Goal: Task Accomplishment & Management: Manage account settings

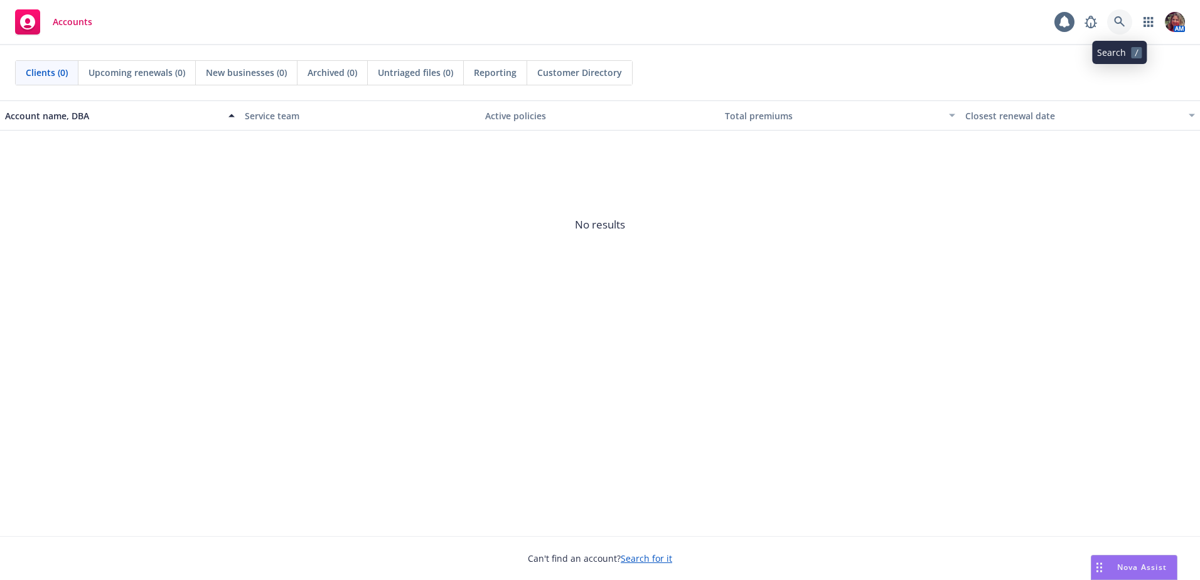
click at [1119, 26] on icon at bounding box center [1119, 21] width 11 height 11
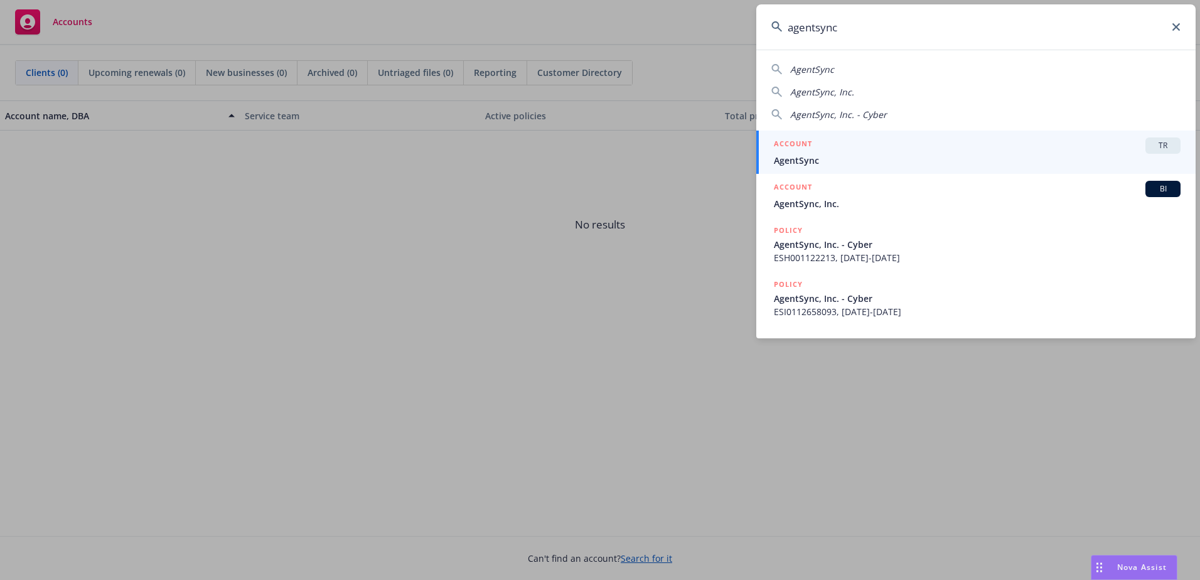
type input "agentsync"
click at [976, 156] on span "AgentSync" at bounding box center [977, 160] width 407 height 13
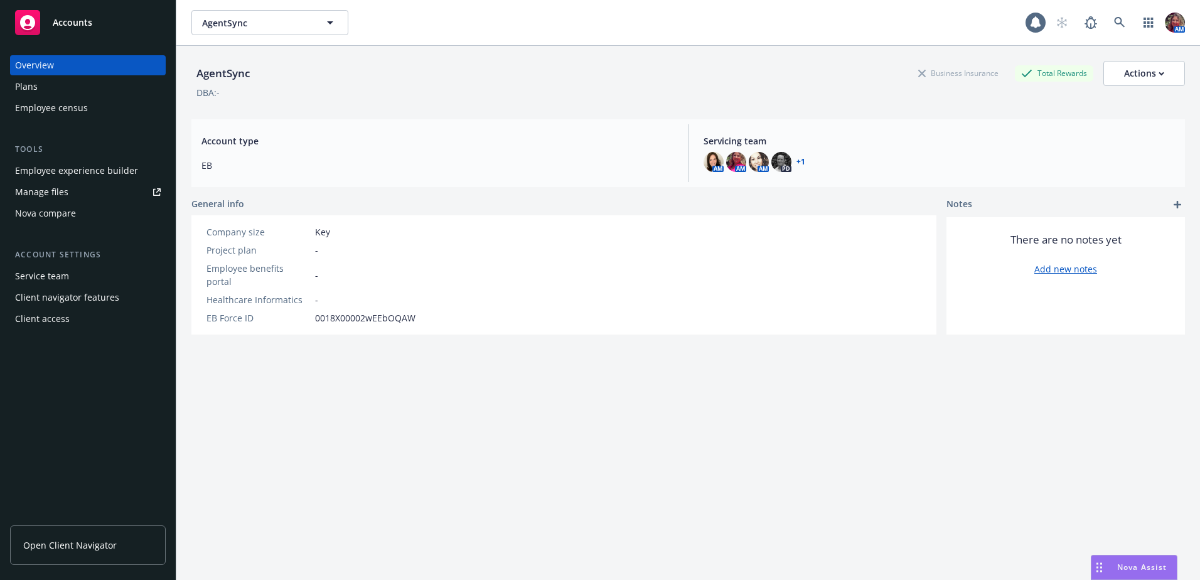
click at [67, 168] on div "Employee experience builder" at bounding box center [76, 171] width 123 height 20
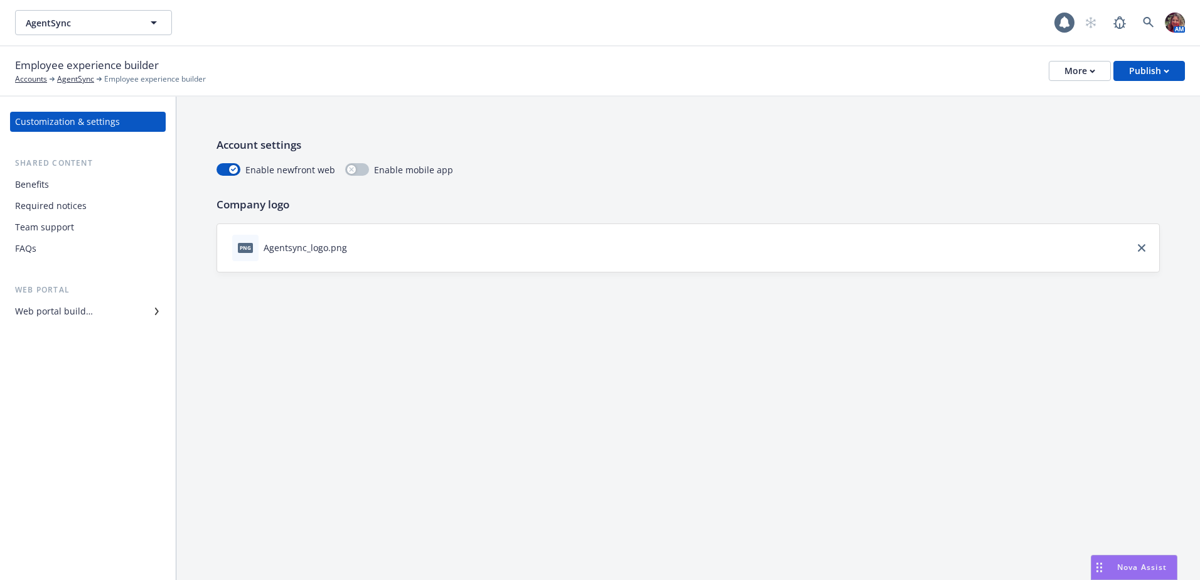
click at [55, 190] on div "Benefits" at bounding box center [88, 185] width 146 height 20
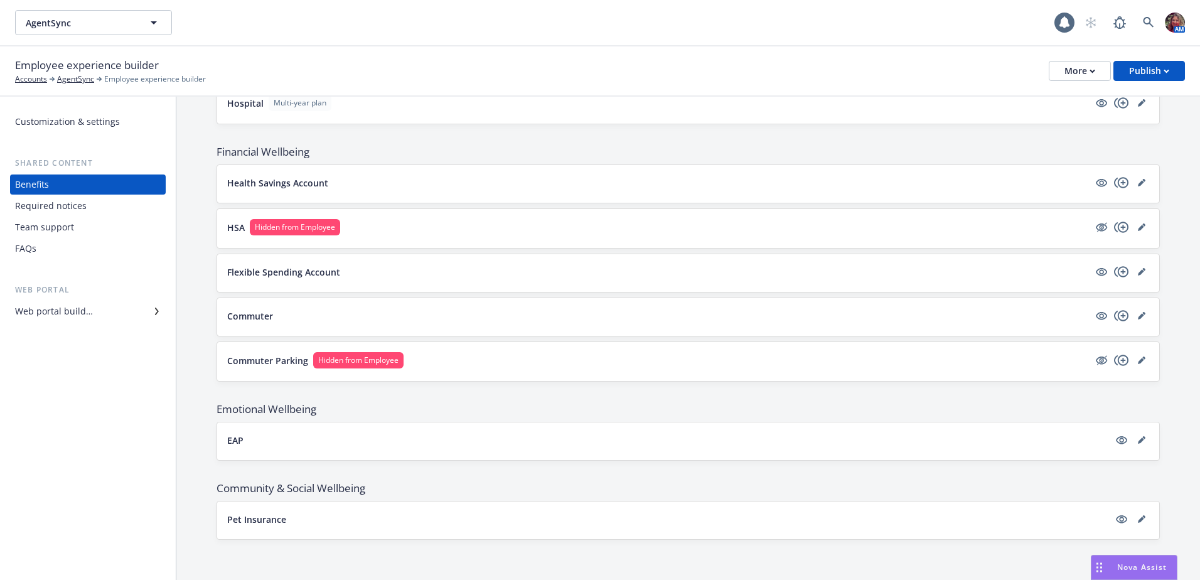
scroll to position [760, 0]
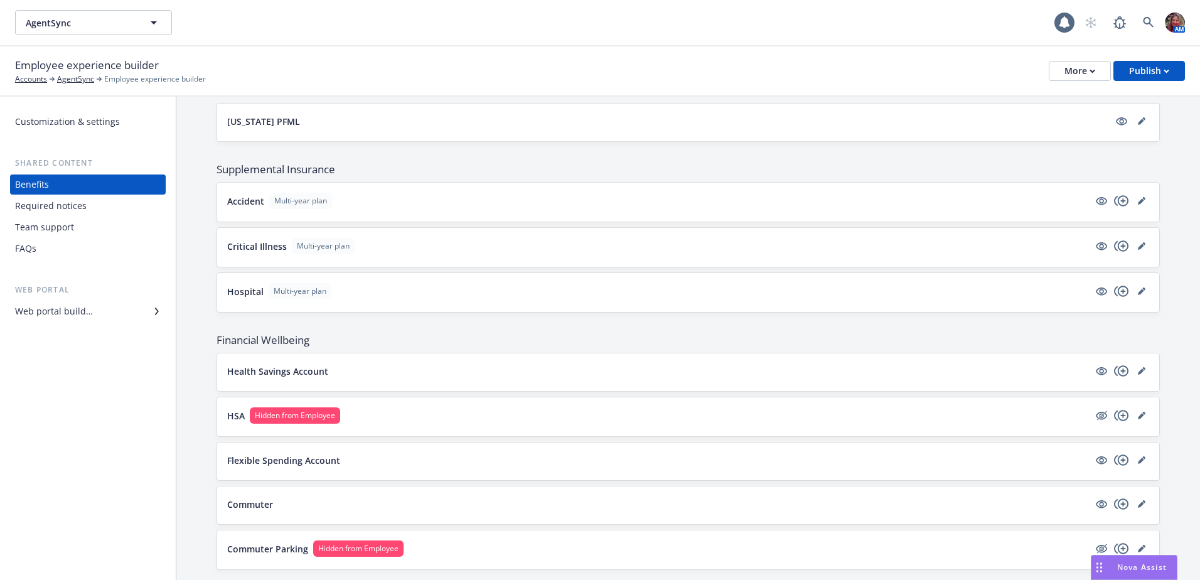
click at [128, 309] on div "Web portal builder" at bounding box center [88, 311] width 146 height 20
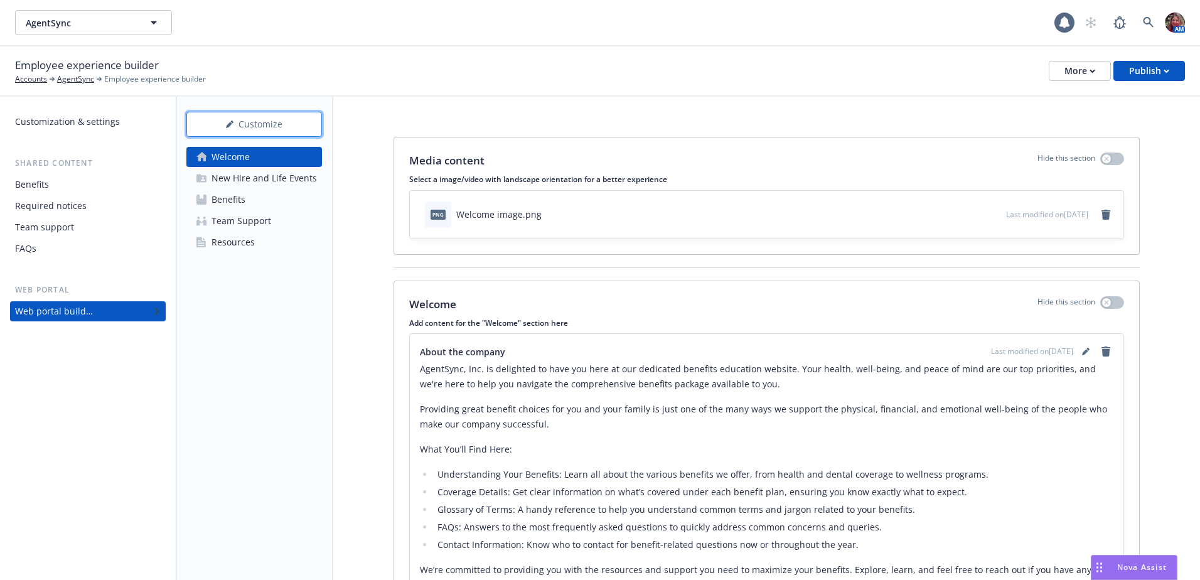
click at [253, 132] on div "Customize" at bounding box center [254, 124] width 94 height 24
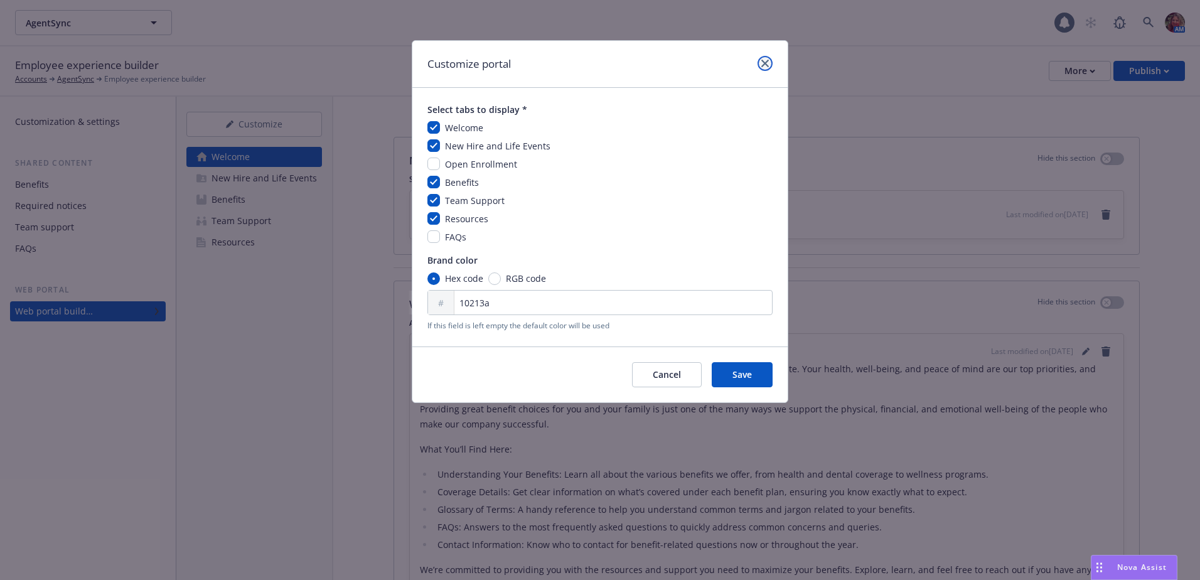
click at [761, 63] on icon "close" at bounding box center [765, 64] width 8 height 8
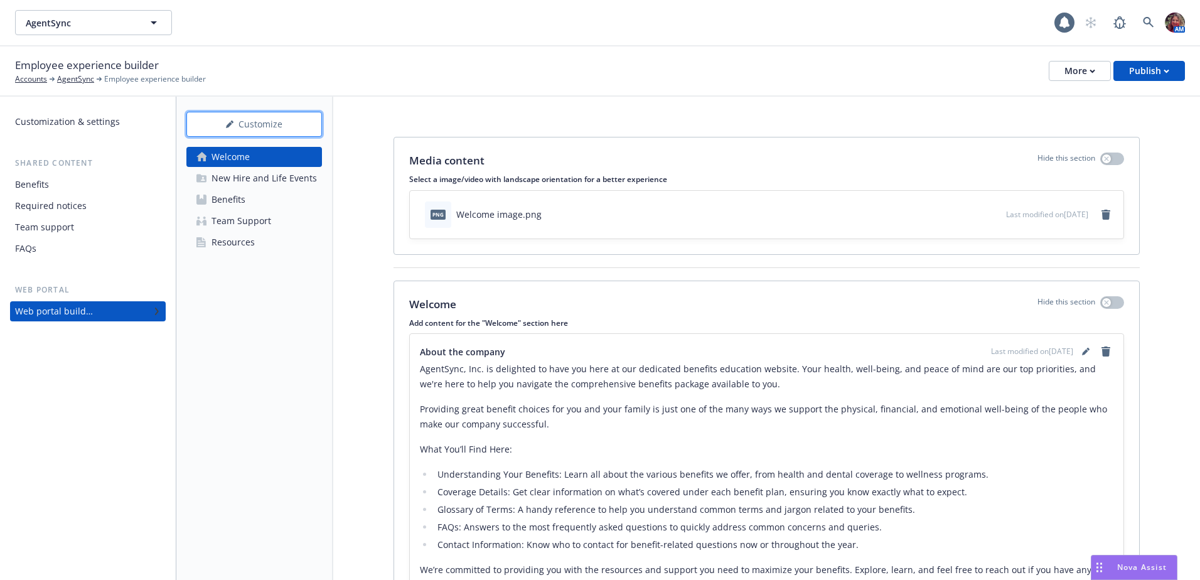
click at [212, 121] on div "Customize" at bounding box center [254, 124] width 94 height 24
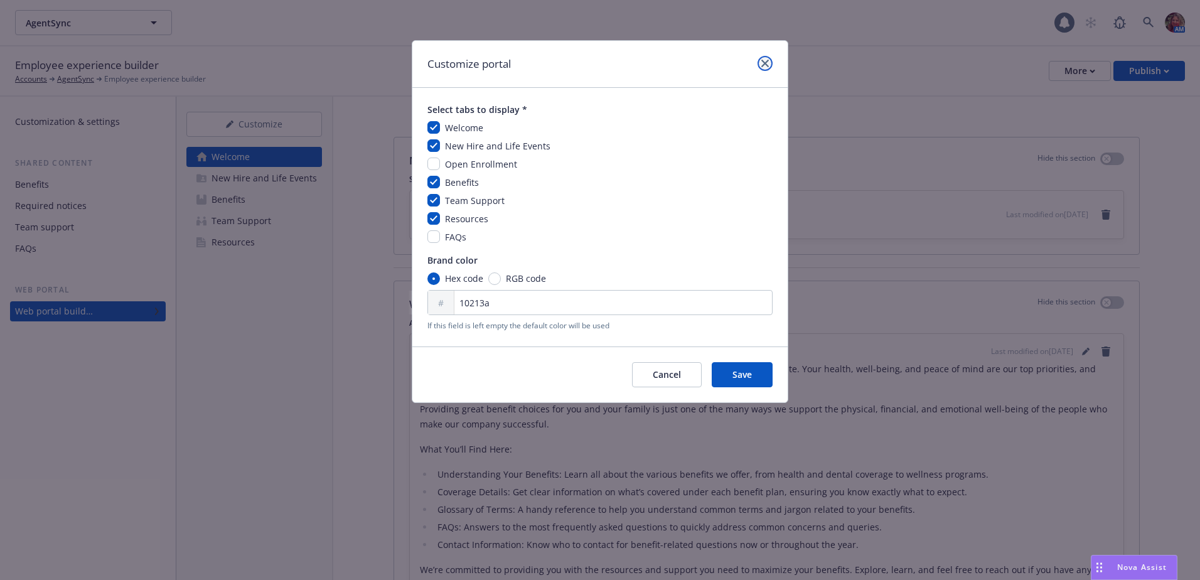
click at [765, 68] on link "close" at bounding box center [765, 63] width 15 height 15
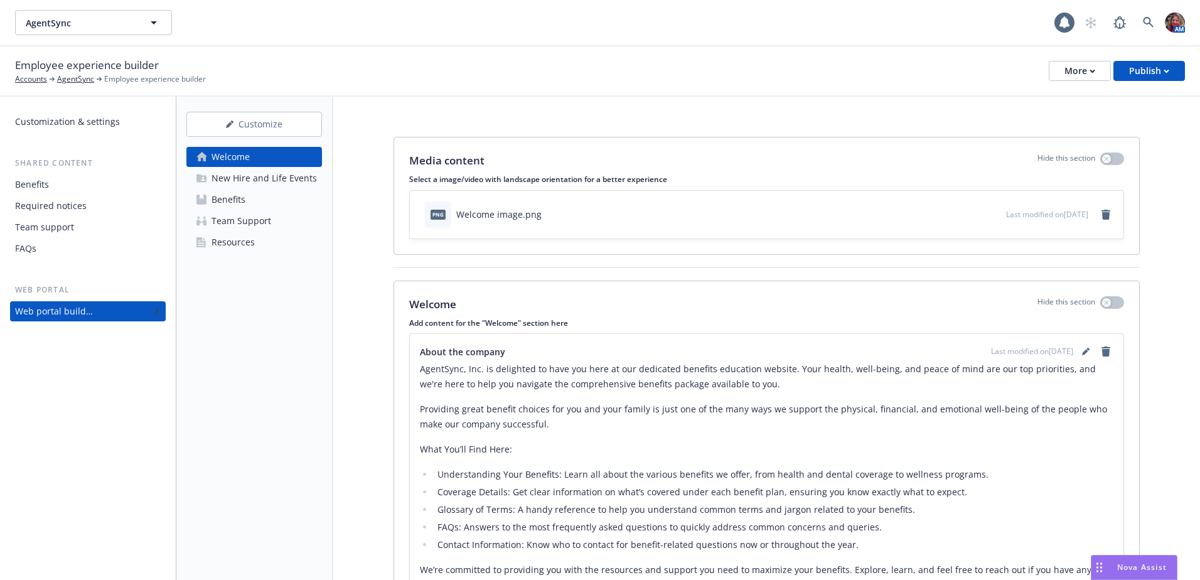
click at [230, 218] on div "Team Support" at bounding box center [242, 221] width 60 height 20
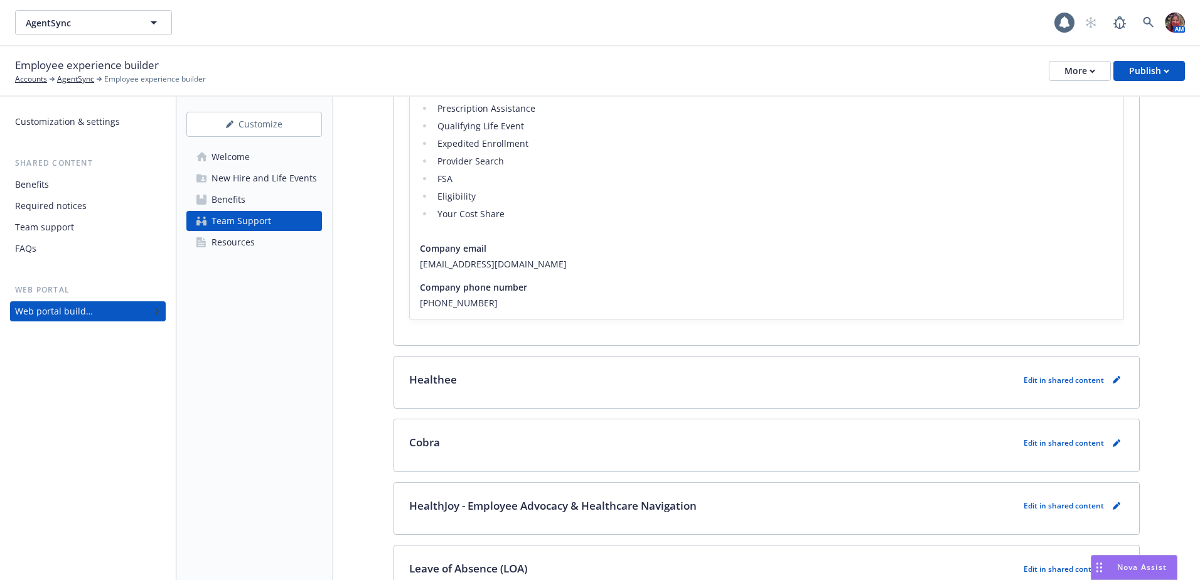
scroll to position [495, 0]
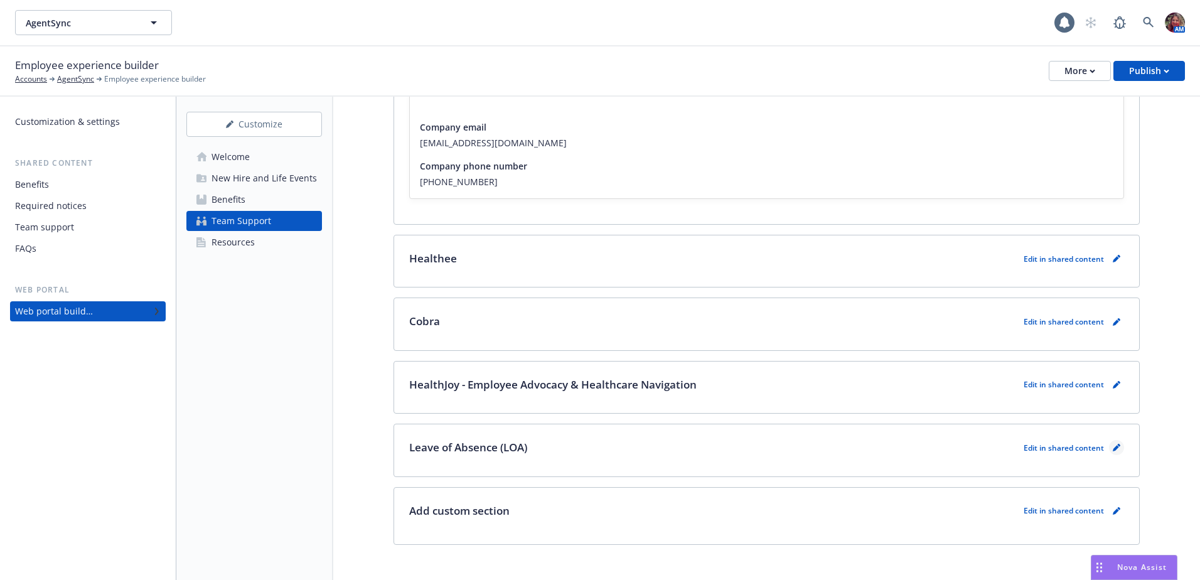
click at [1112, 440] on link "pencil" at bounding box center [1116, 447] width 15 height 15
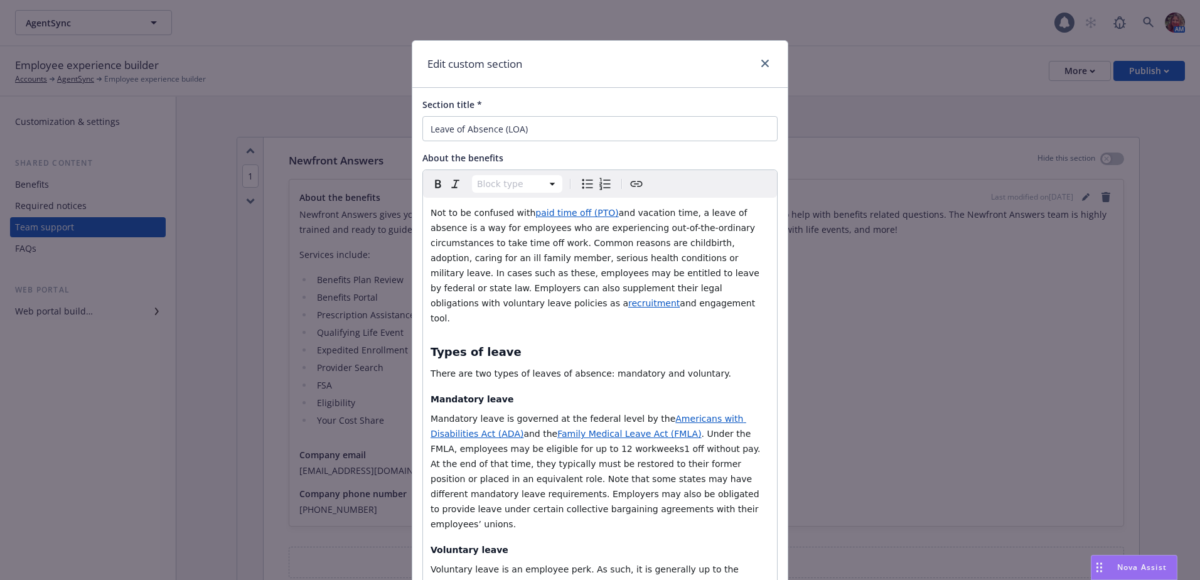
scroll to position [492, 0]
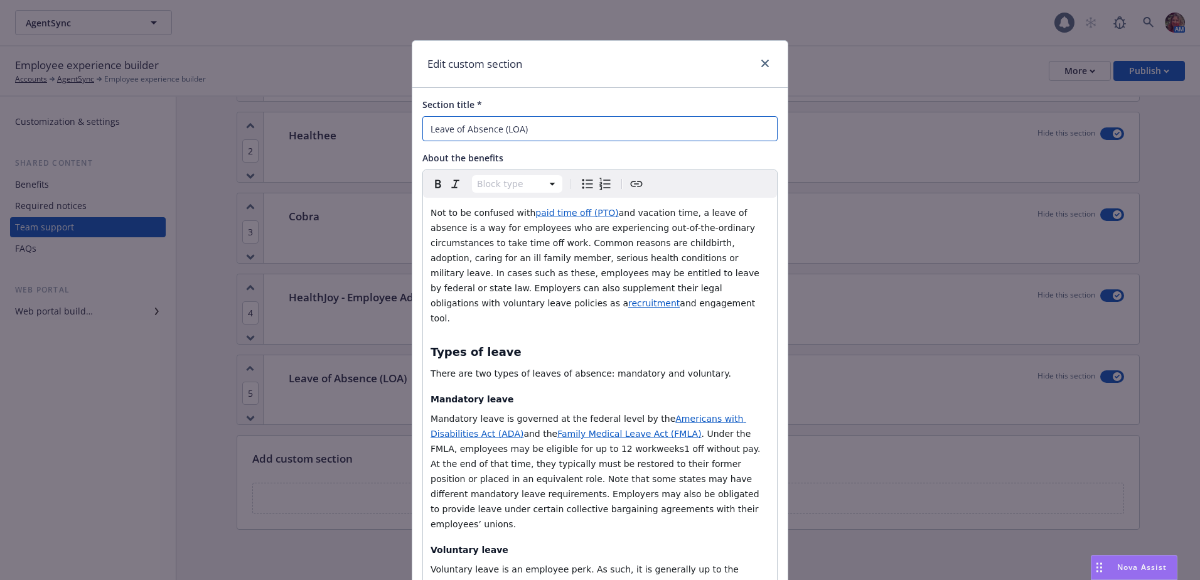
click at [424, 132] on input "Leave of Absence (LOA)" at bounding box center [599, 128] width 355 height 25
type input "PTO Leave of Absence (LOA)"
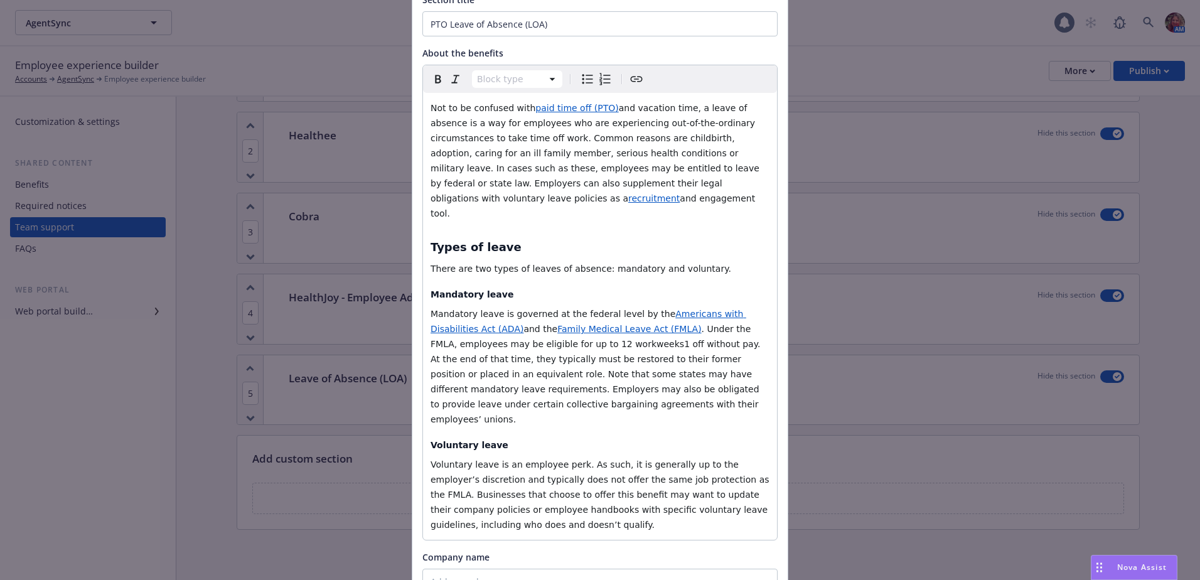
scroll to position [0, 0]
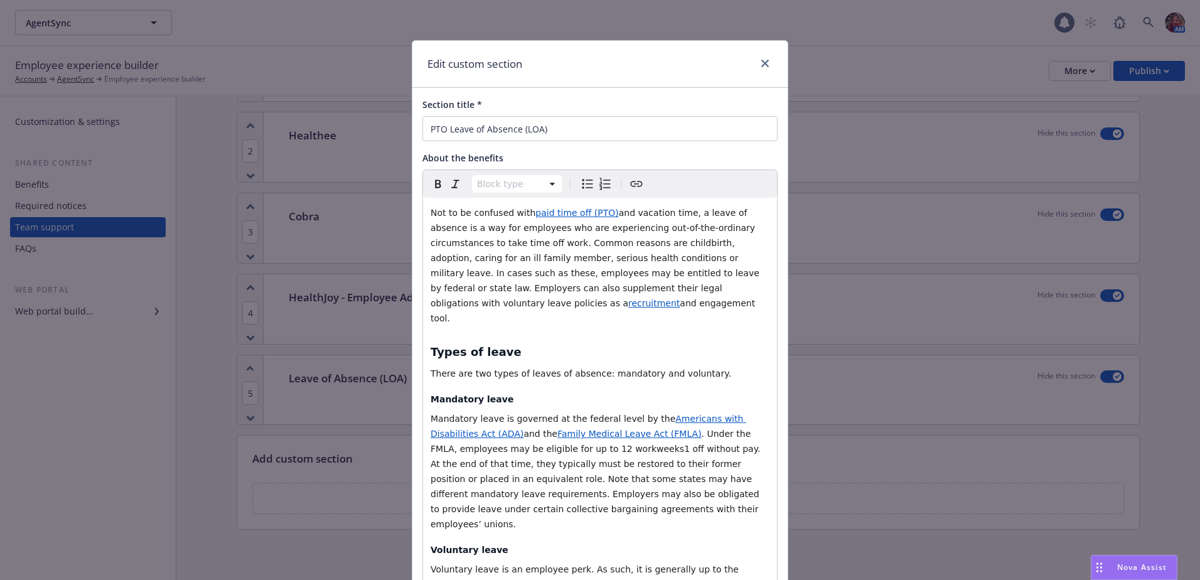
select select "paragraph"
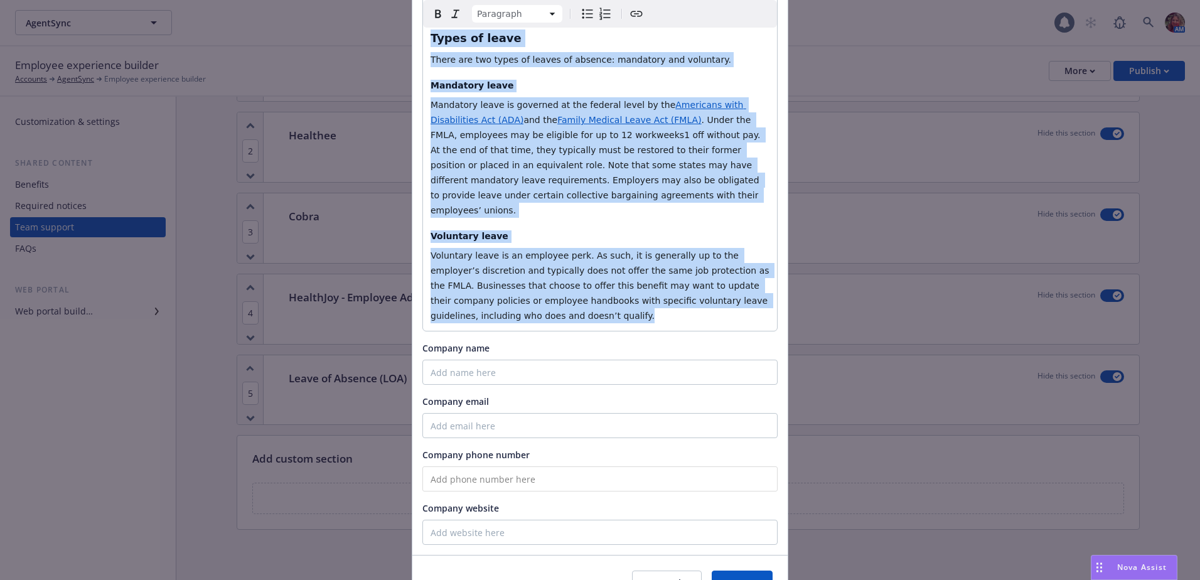
scroll to position [340, 0]
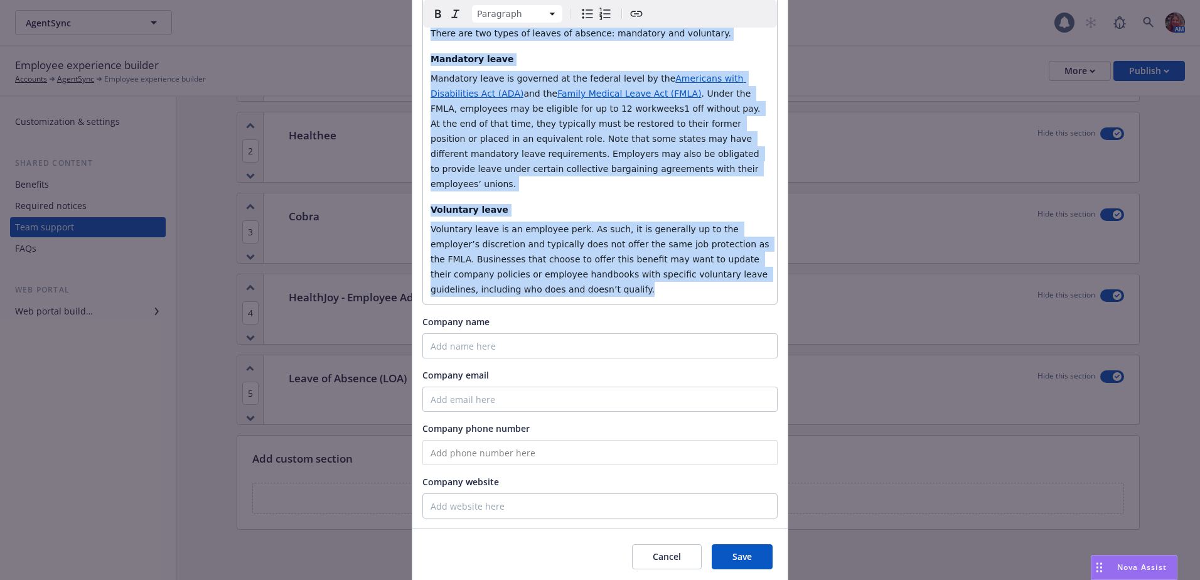
drag, startPoint x: 426, startPoint y: 212, endPoint x: 648, endPoint y: 272, distance: 230.2
click at [648, 272] on div "Section title * PTO Leave of Absence (LOA) About the benefits Paragraph Paragra…" at bounding box center [599, 138] width 375 height 781
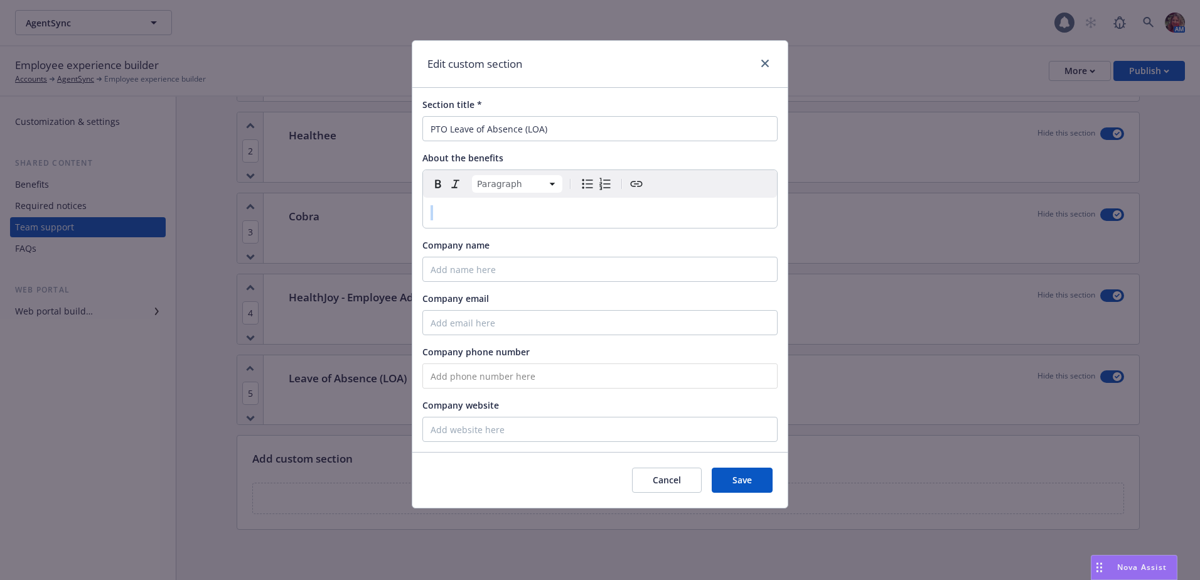
scroll to position [0, 0]
click at [452, 201] on div "editable markdown" at bounding box center [600, 213] width 354 height 30
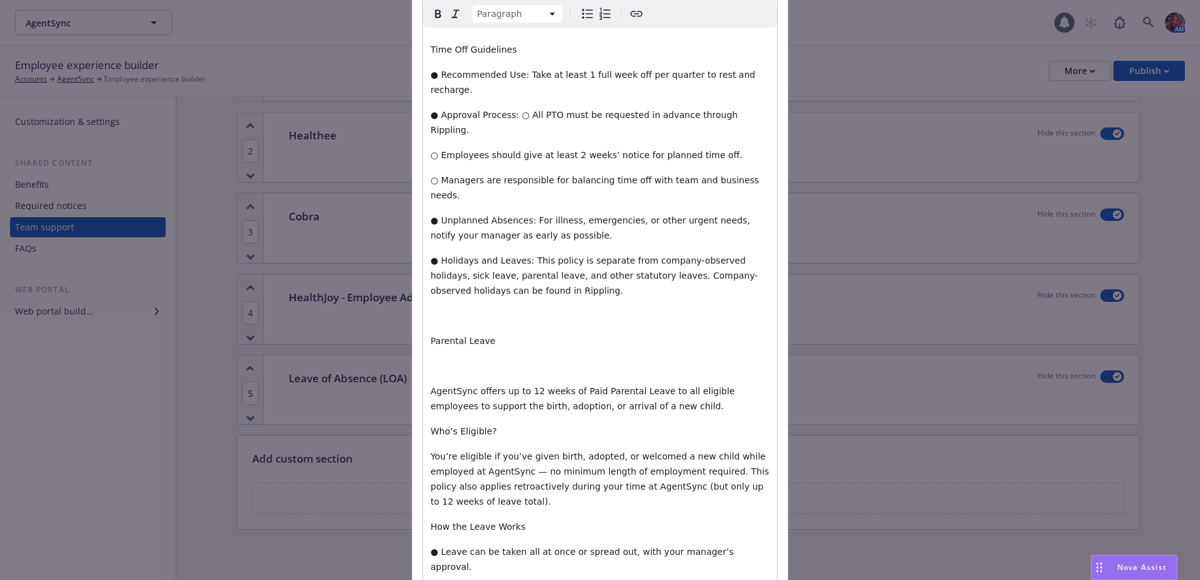
scroll to position [497, 0]
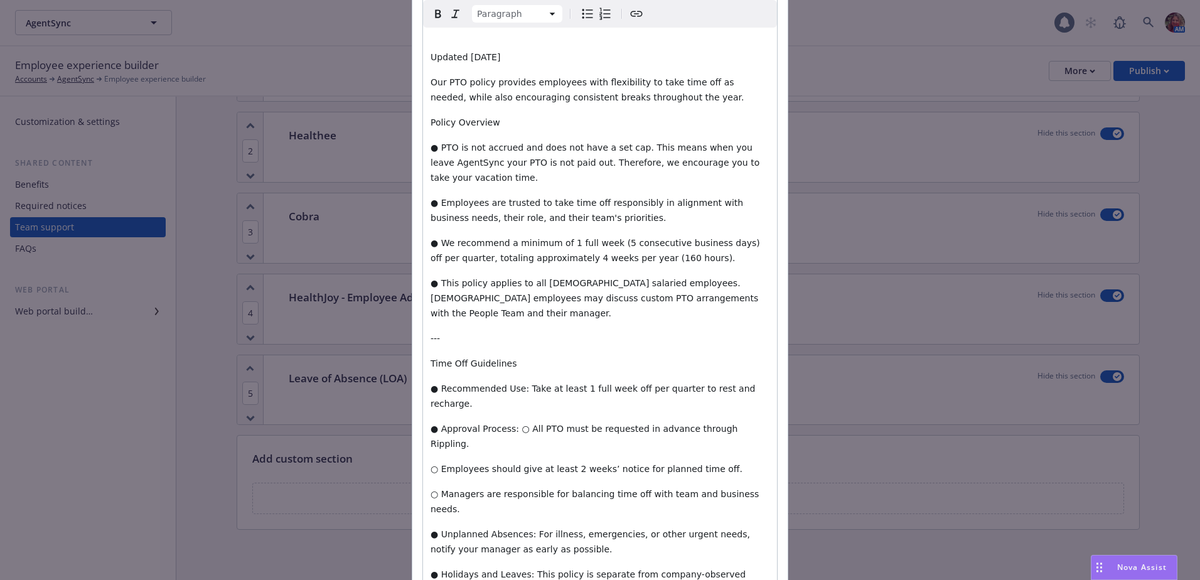
click at [488, 461] on p "○ Employees should give at least 2 weeks’ notice for planned time off." at bounding box center [600, 468] width 339 height 15
click at [431, 464] on span "○ Employees should give at least 2 weeks’ notice for planned time off." at bounding box center [587, 469] width 312 height 10
click at [431, 489] on span "○ Managers are responsible for balancing time off with team and business needs." at bounding box center [596, 501] width 331 height 25
click at [506, 424] on span "● Approval Process: ○ All PTO must be requested in advance through Rippling." at bounding box center [586, 436] width 310 height 25
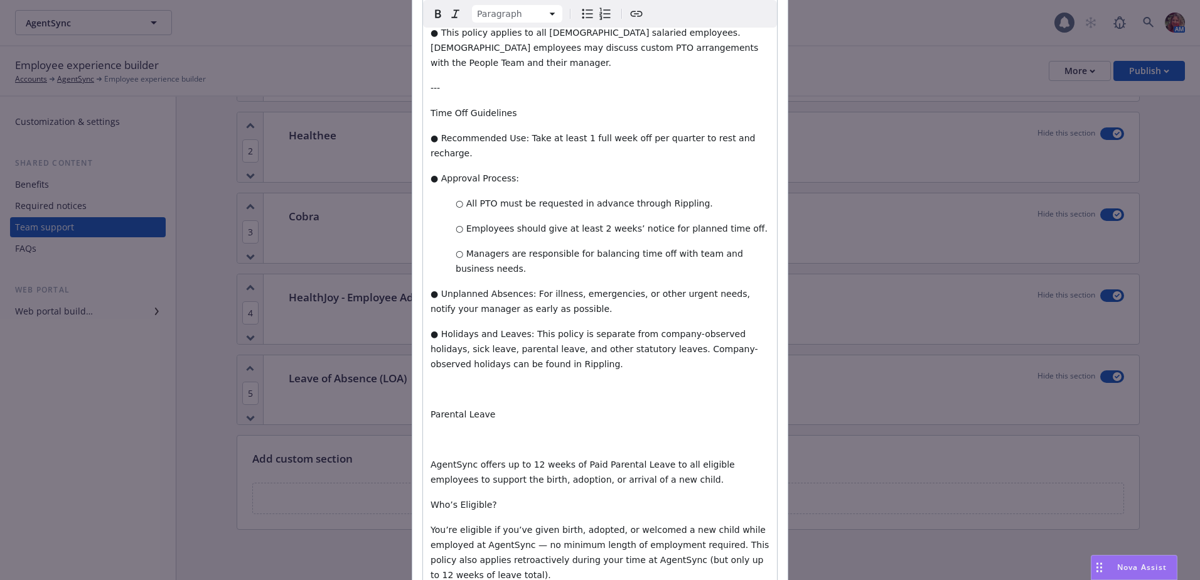
scroll to position [748, 0]
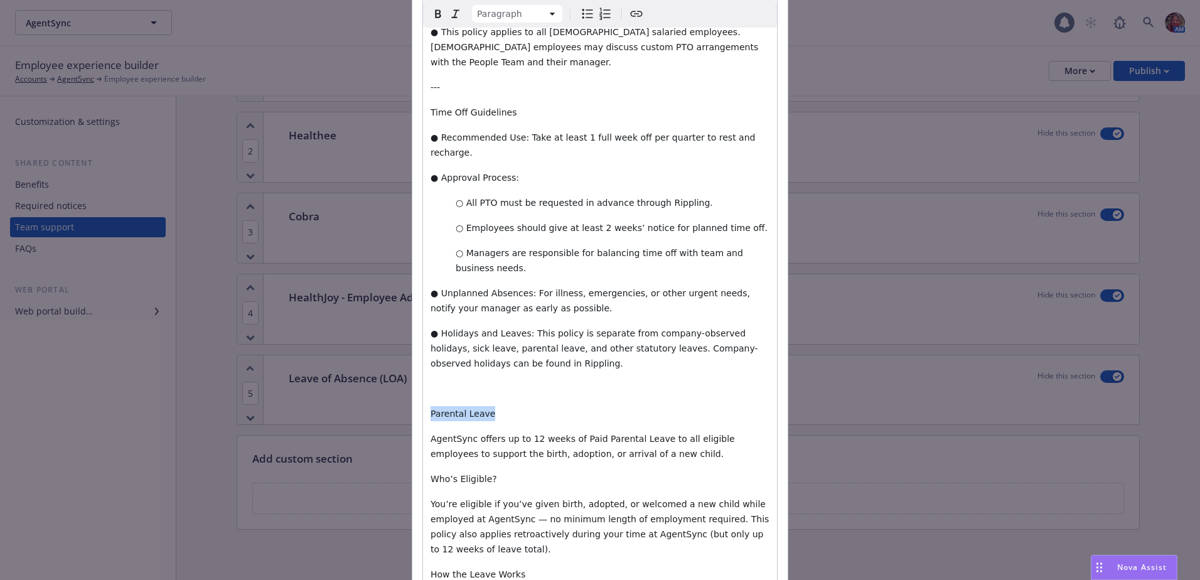
drag, startPoint x: 507, startPoint y: 364, endPoint x: 428, endPoint y: 369, distance: 78.6
click at [431, 406] on p "Parental Leave" at bounding box center [600, 413] width 339 height 15
click at [440, 12] on icon "button" at bounding box center [438, 13] width 15 height 15
drag, startPoint x: 510, startPoint y: 83, endPoint x: 425, endPoint y: 77, distance: 85.0
click at [425, 77] on div "Purpose At AgentSync, we believe that regular time away from work is essential …" at bounding box center [600, 409] width 354 height 1918
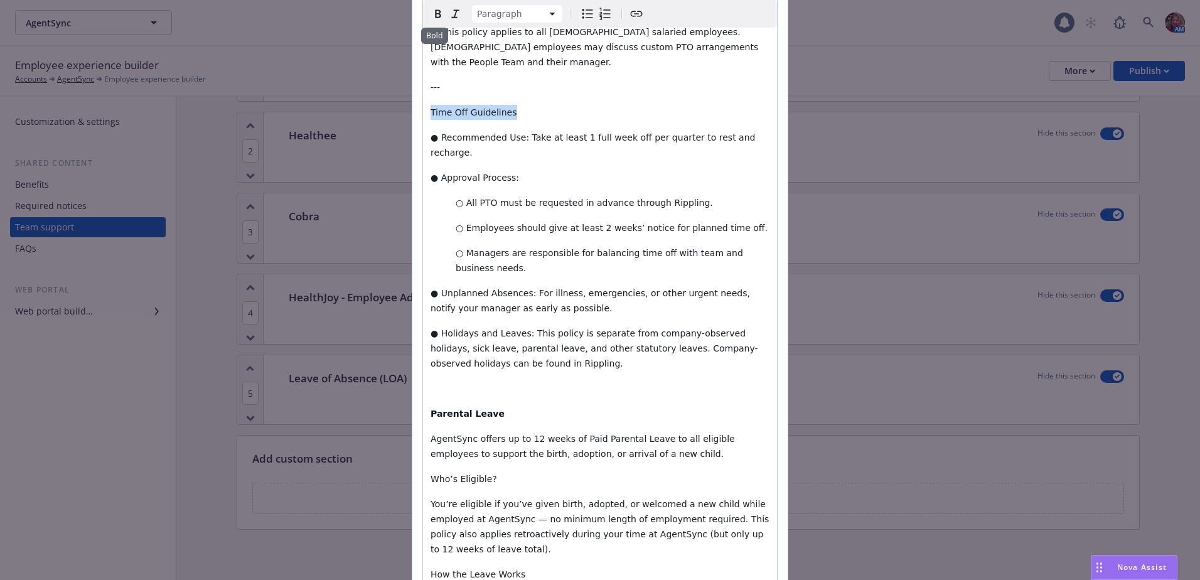
click at [434, 13] on icon "button" at bounding box center [438, 13] width 15 height 15
click at [514, 245] on p "○ Managers are responsible for balancing time off with team and business needs." at bounding box center [600, 260] width 339 height 30
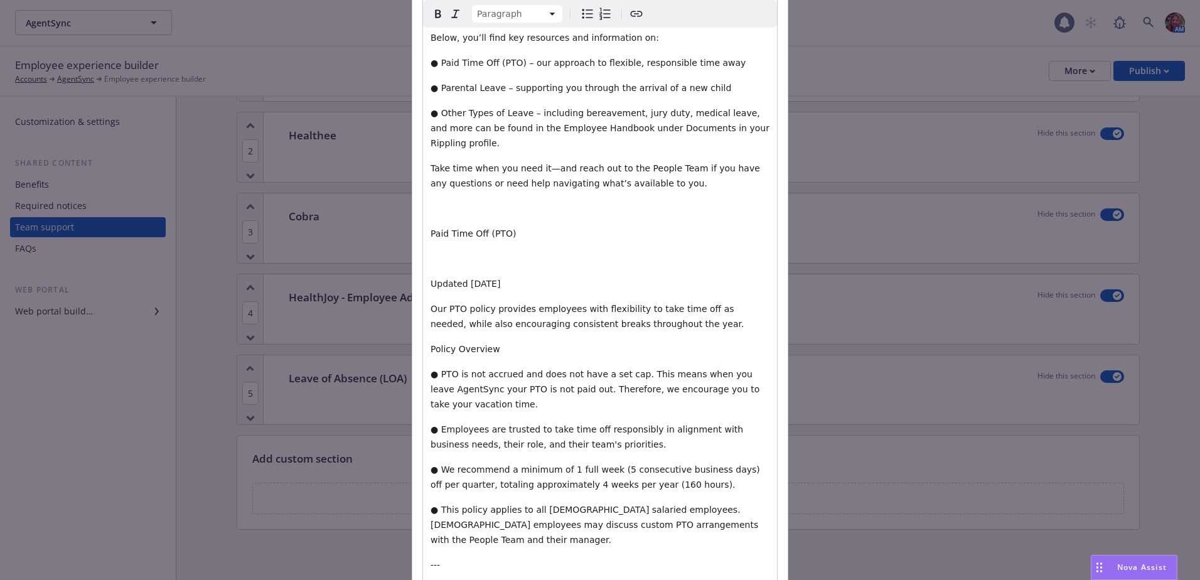
scroll to position [246, 0]
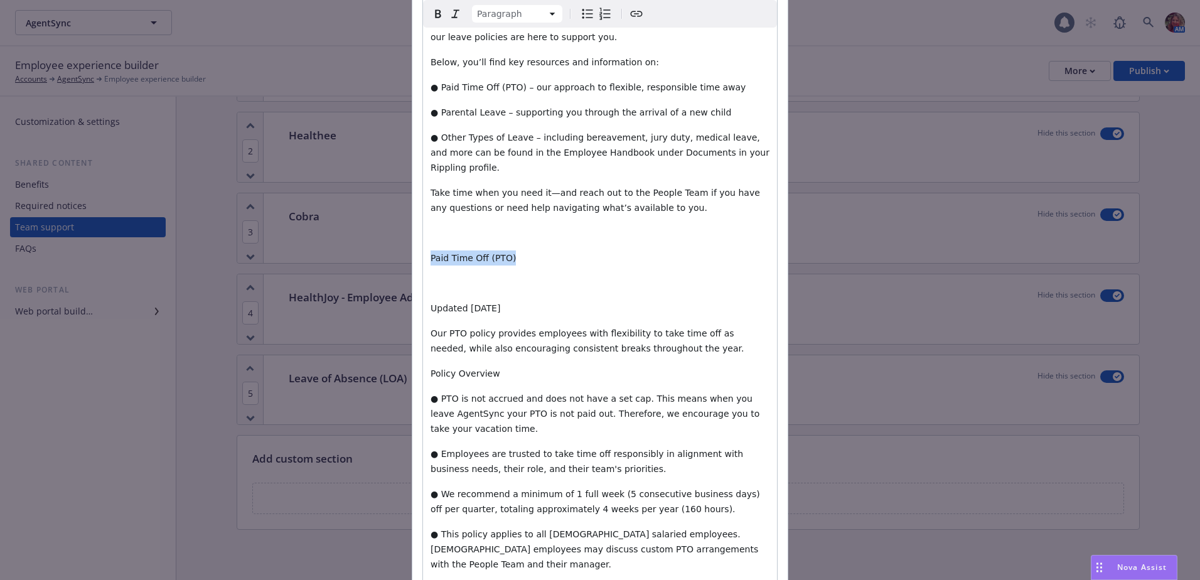
drag, startPoint x: 492, startPoint y: 242, endPoint x: 421, endPoint y: 240, distance: 71.0
click at [435, 18] on icon "button" at bounding box center [438, 13] width 6 height 8
click at [431, 303] on span "Updated May 2025" at bounding box center [466, 308] width 70 height 10
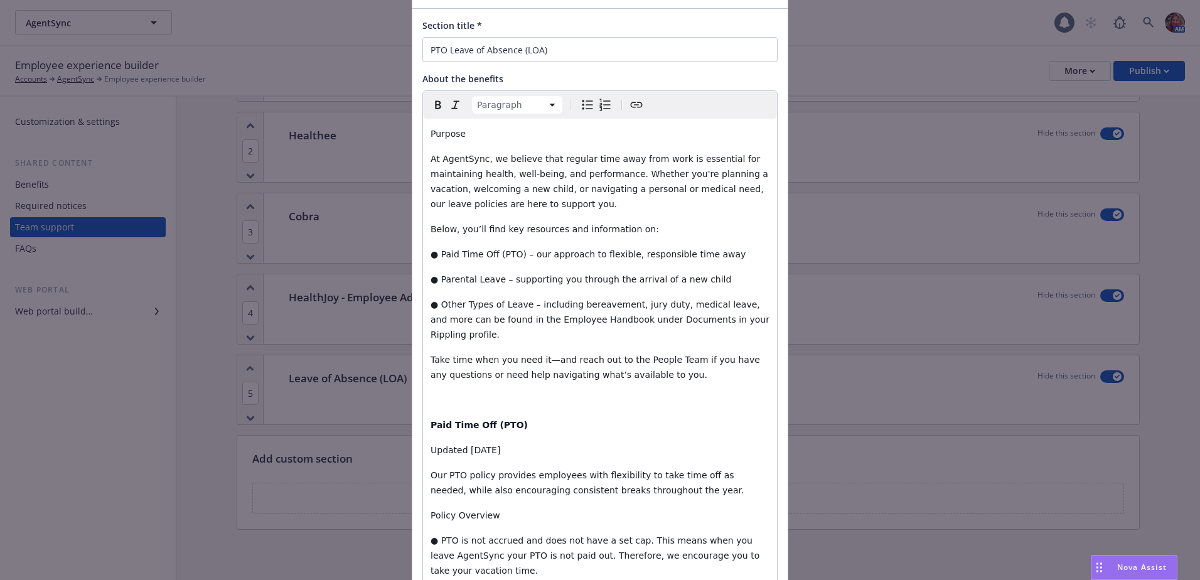
scroll to position [58, 0]
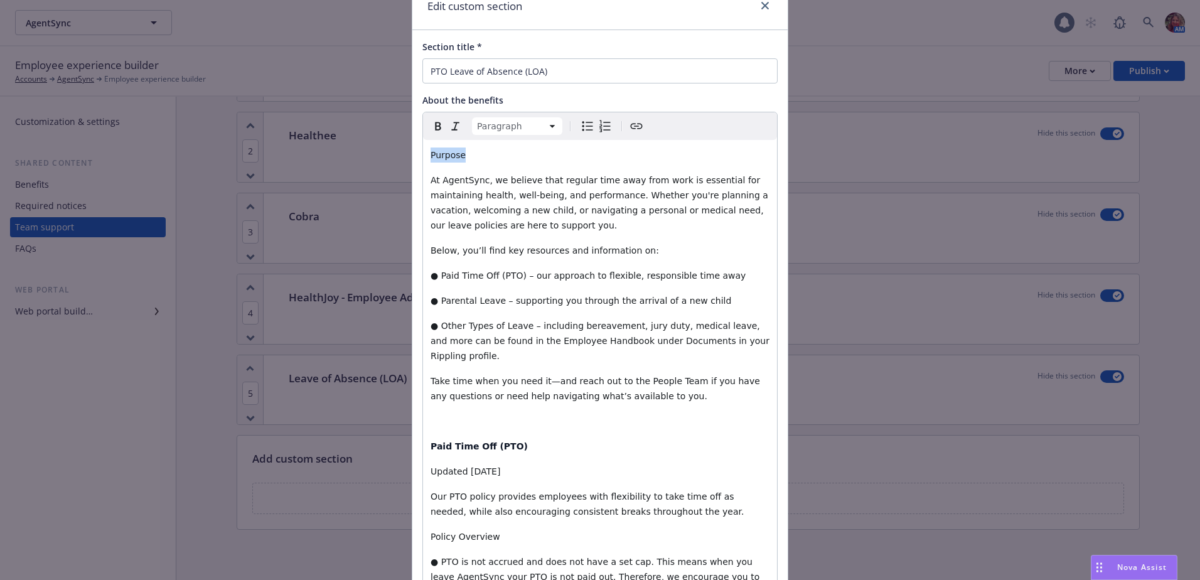
drag, startPoint x: 459, startPoint y: 157, endPoint x: 427, endPoint y: 158, distance: 32.0
click at [431, 158] on p "Purpose" at bounding box center [600, 155] width 339 height 15
click at [432, 125] on icon "button" at bounding box center [438, 126] width 15 height 15
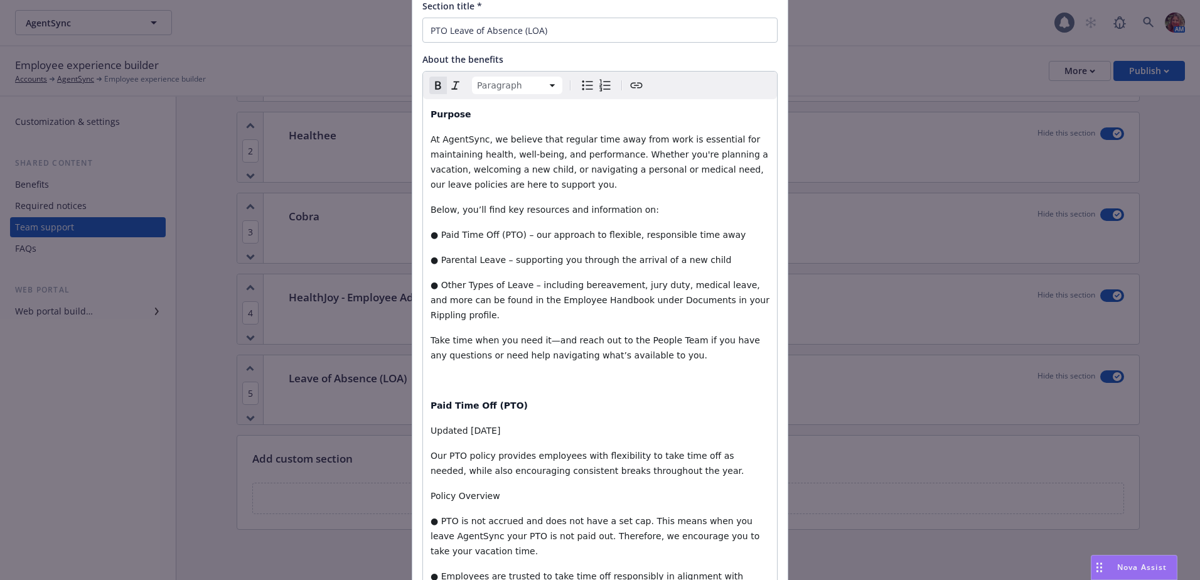
scroll to position [121, 0]
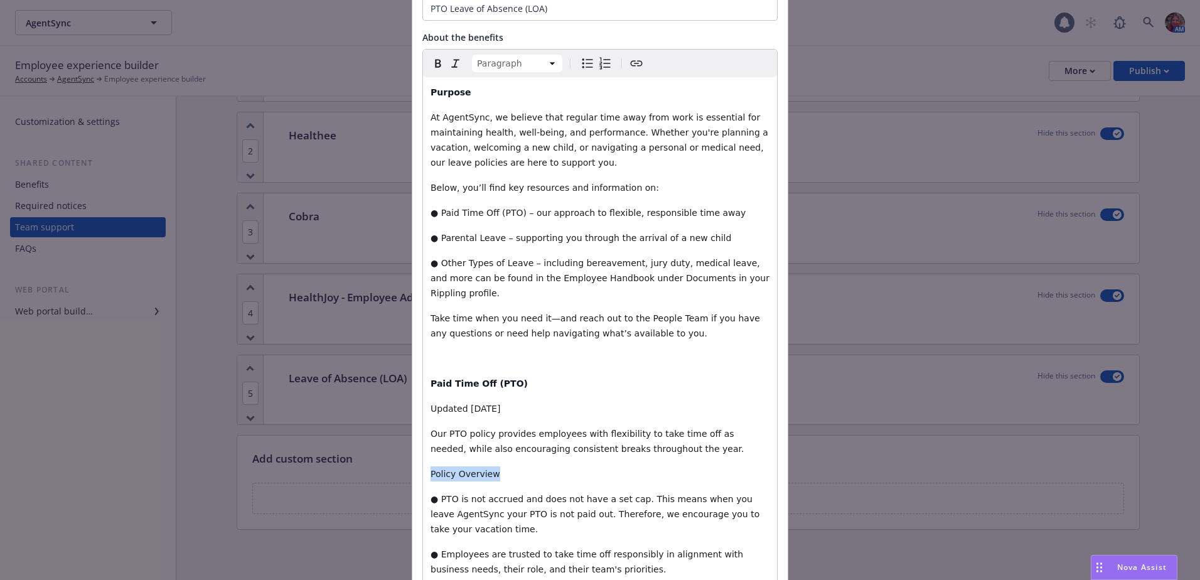
drag, startPoint x: 497, startPoint y: 459, endPoint x: 428, endPoint y: 460, distance: 69.1
click at [431, 466] on p "Policy Overview" at bounding box center [600, 473] width 339 height 15
click at [431, 67] on icon "button" at bounding box center [438, 63] width 15 height 15
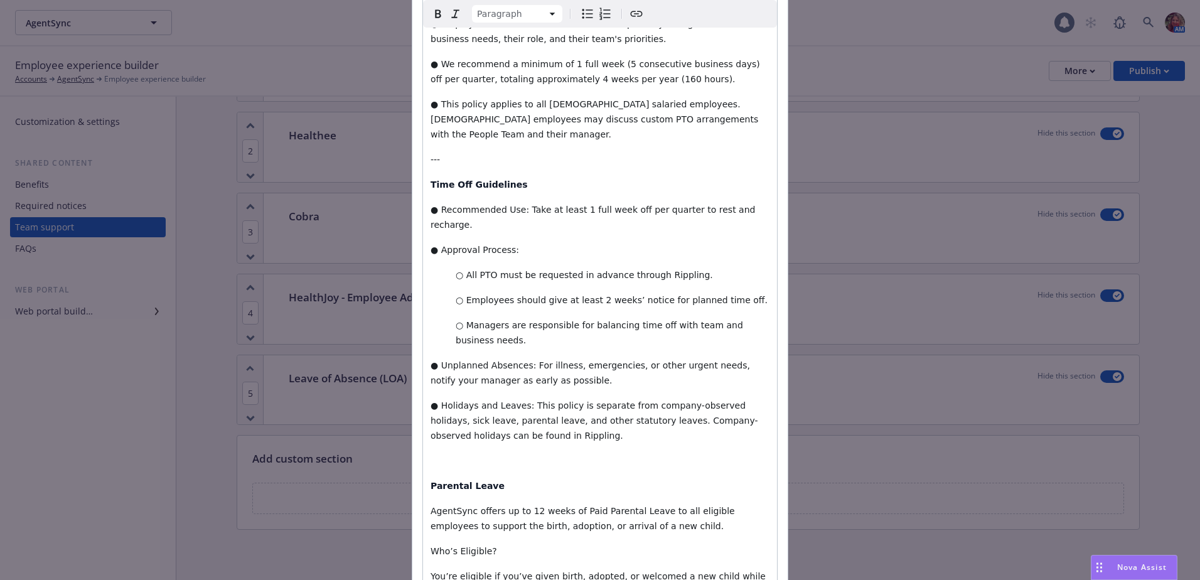
scroll to position [685, 0]
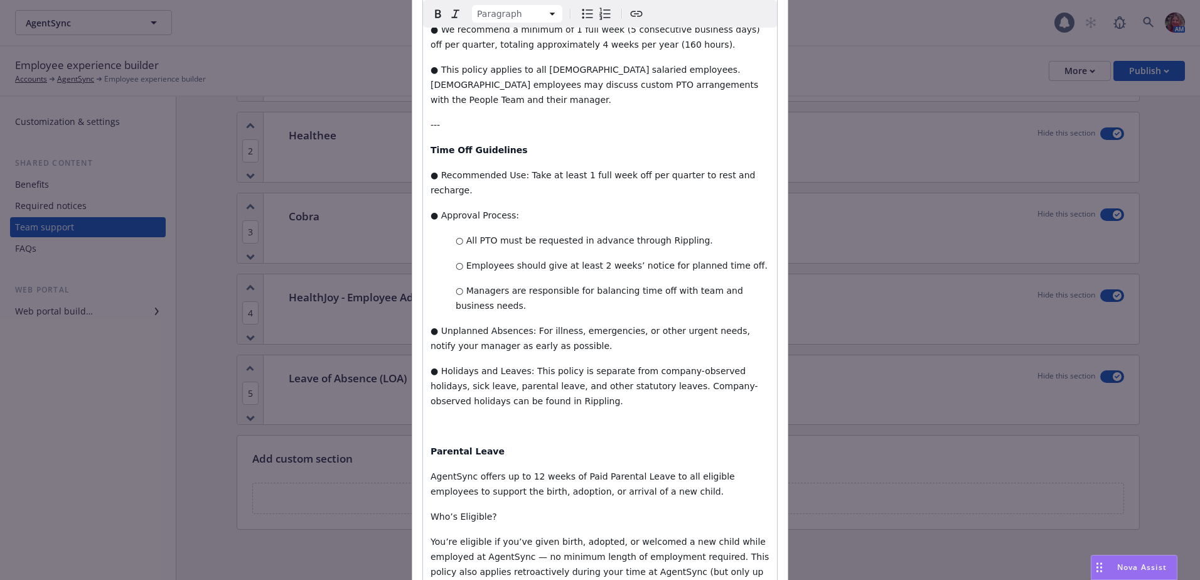
drag, startPoint x: 512, startPoint y: 91, endPoint x: 508, endPoint y: 97, distance: 7.3
click at [508, 117] on p "---" at bounding box center [600, 124] width 339 height 15
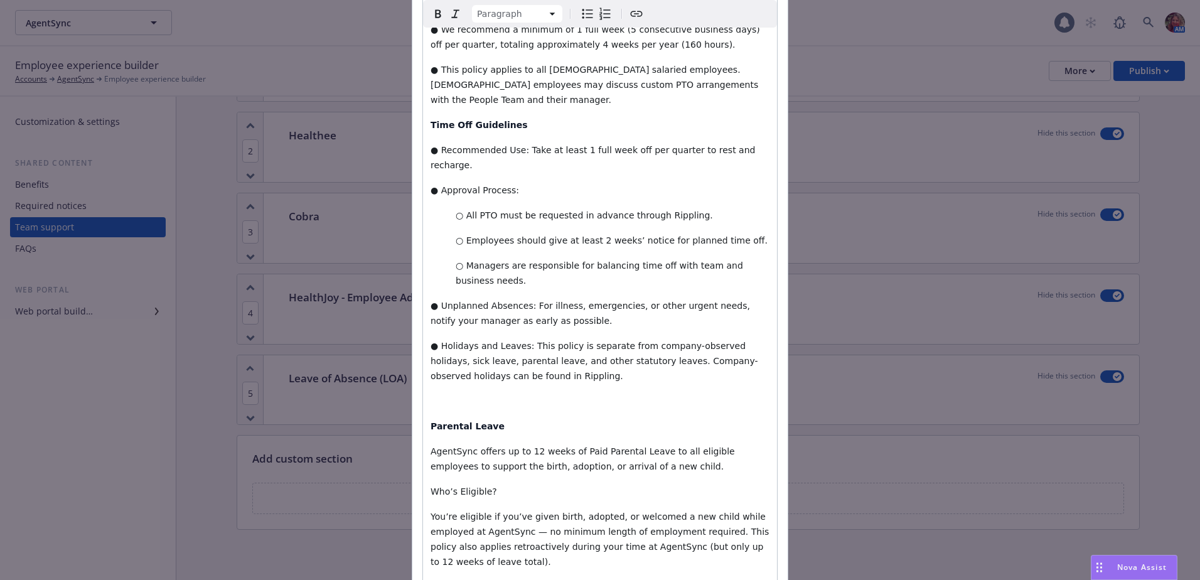
click at [436, 394] on p "editable markdown" at bounding box center [600, 401] width 339 height 15
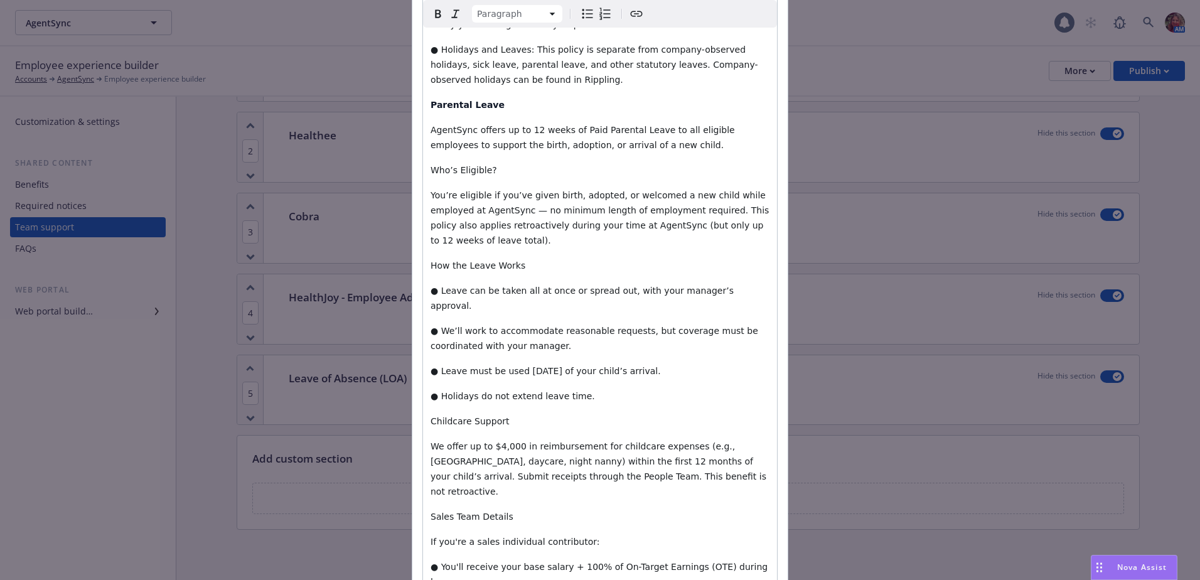
scroll to position [999, 0]
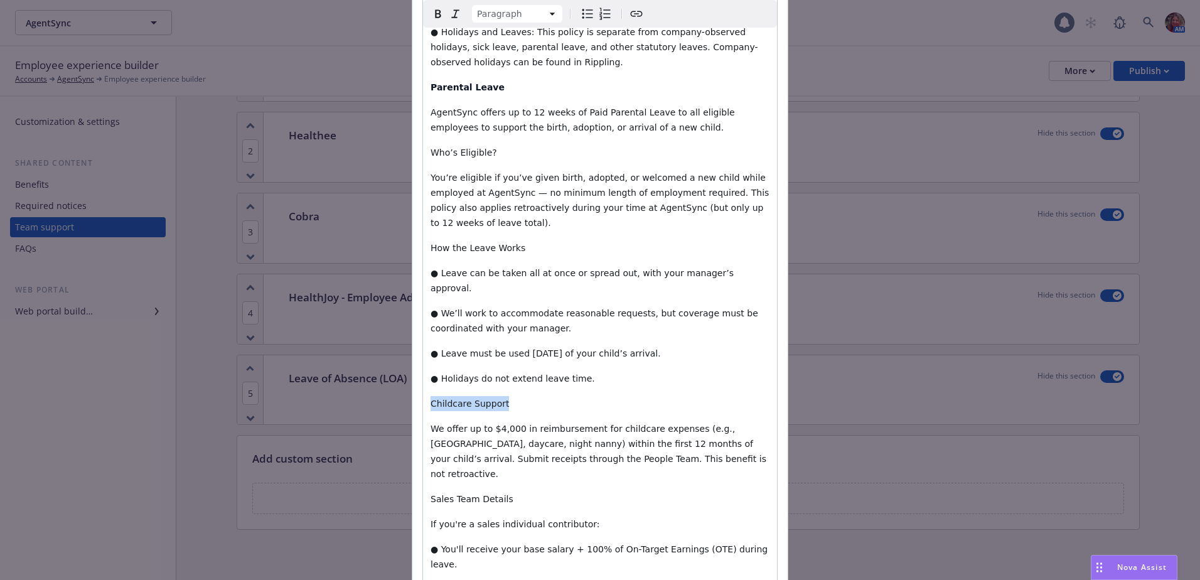
drag, startPoint x: 507, startPoint y: 328, endPoint x: 426, endPoint y: 325, distance: 81.0
click at [431, 396] on p "Childcare Support" at bounding box center [600, 403] width 339 height 15
click at [438, 17] on icon "button" at bounding box center [438, 13] width 15 height 15
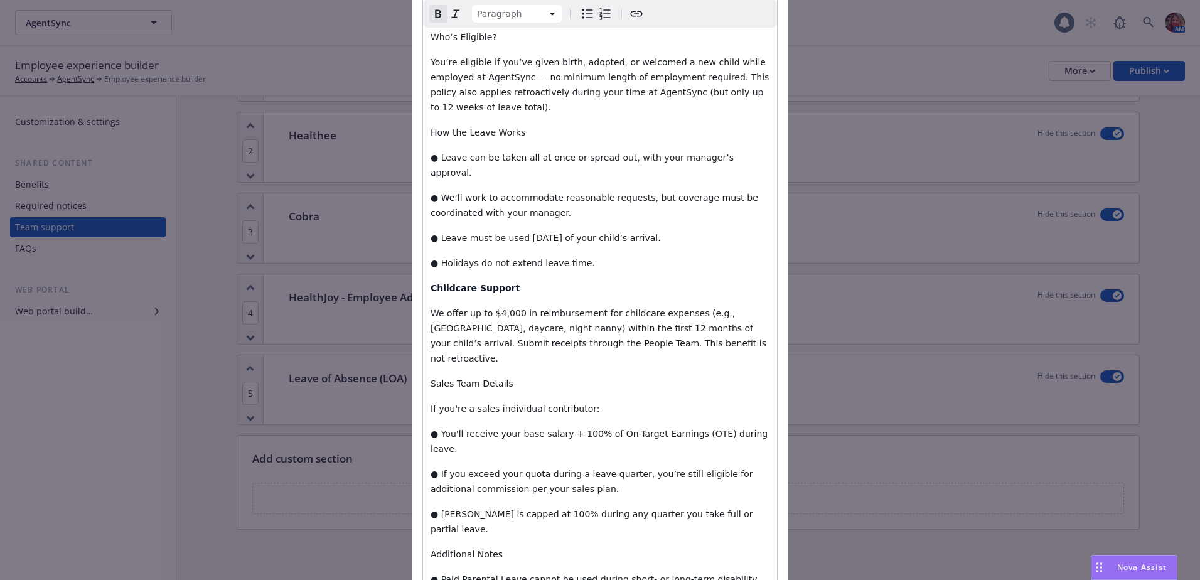
scroll to position [1125, 0]
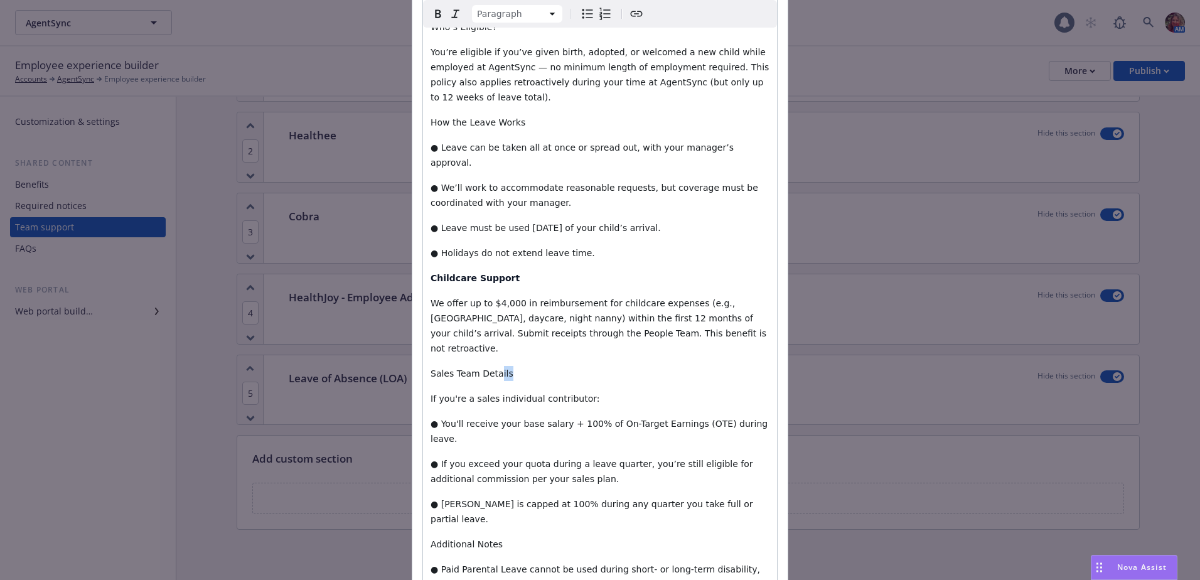
drag, startPoint x: 503, startPoint y: 284, endPoint x: 490, endPoint y: 284, distance: 13.8
click at [490, 366] on p "Sales Team Details" at bounding box center [600, 373] width 339 height 15
click at [503, 366] on p "Sales Team Deta" at bounding box center [600, 373] width 339 height 15
drag, startPoint x: 499, startPoint y: 284, endPoint x: 426, endPoint y: 286, distance: 73.5
click at [431, 366] on p "Sales Team Details" at bounding box center [600, 373] width 339 height 15
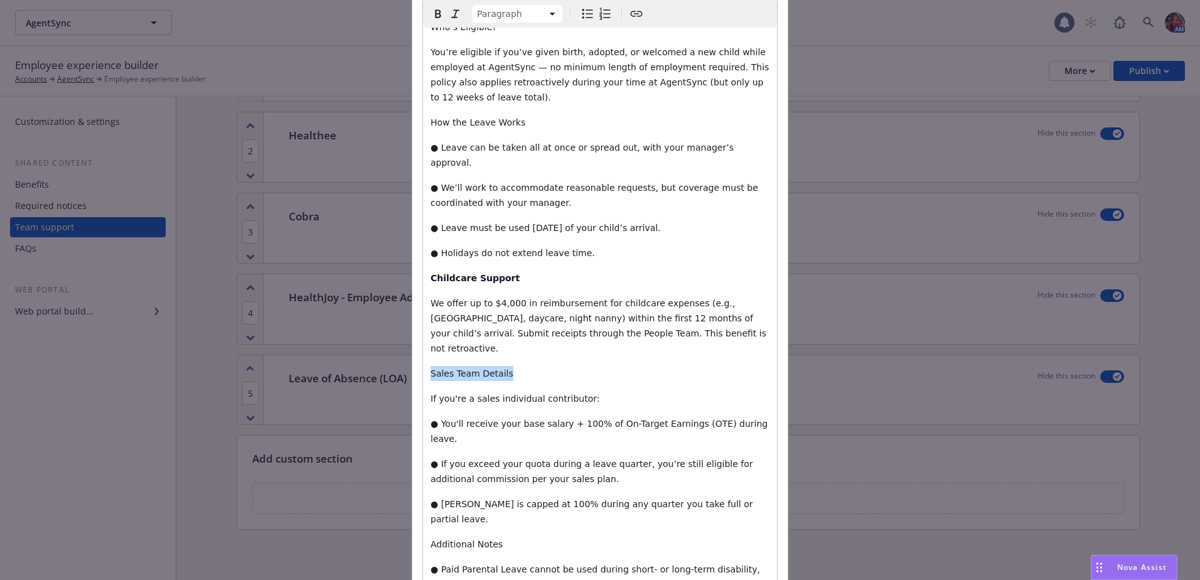
click at [435, 13] on icon "button" at bounding box center [438, 13] width 6 height 8
drag, startPoint x: 500, startPoint y: 426, endPoint x: 425, endPoint y: 426, distance: 75.3
click at [435, 14] on icon "button" at bounding box center [438, 13] width 6 height 8
click at [566, 537] on p "Additional Notes" at bounding box center [600, 544] width 339 height 15
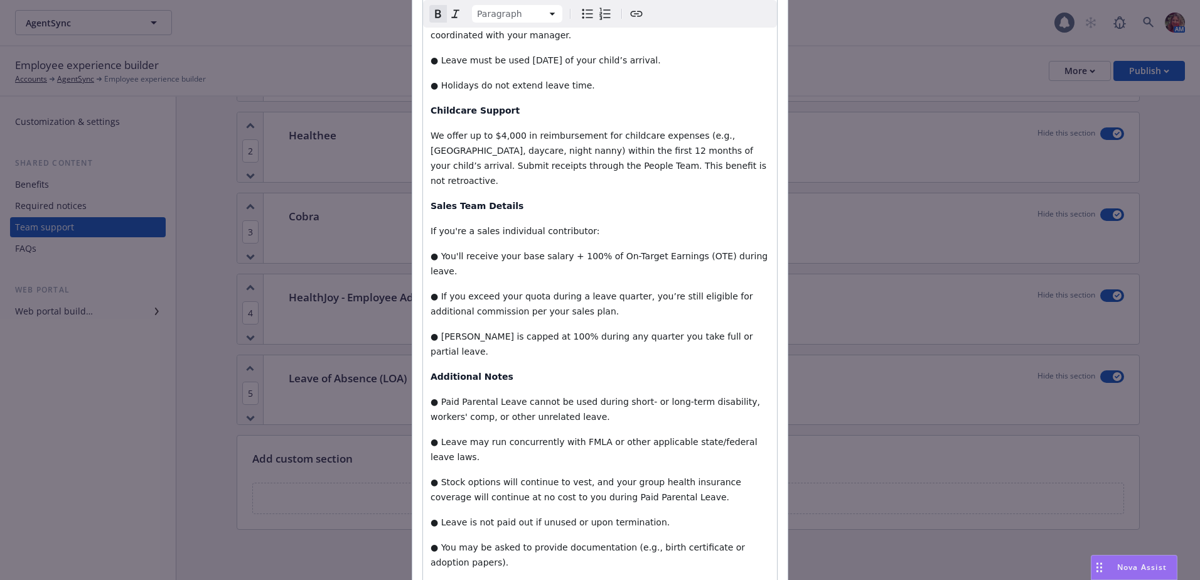
scroll to position [1313, 0]
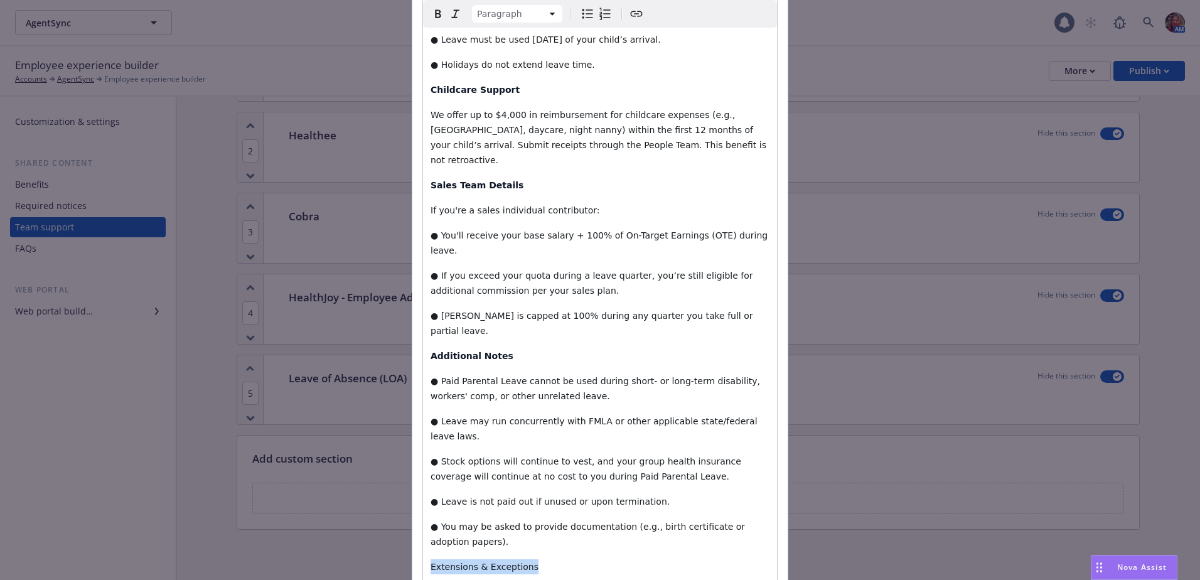
drag, startPoint x: 523, startPoint y: 432, endPoint x: 422, endPoint y: 436, distance: 101.1
click at [432, 16] on icon "button" at bounding box center [438, 13] width 15 height 15
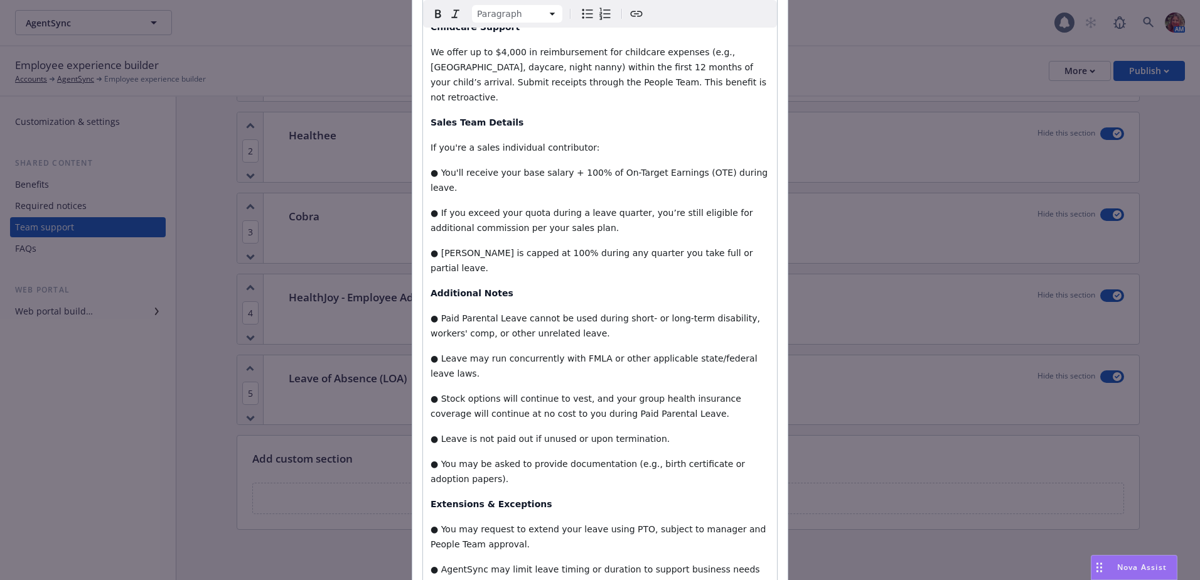
drag, startPoint x: 475, startPoint y: 474, endPoint x: 421, endPoint y: 470, distance: 54.1
click at [434, 8] on icon "button" at bounding box center [438, 13] width 15 height 15
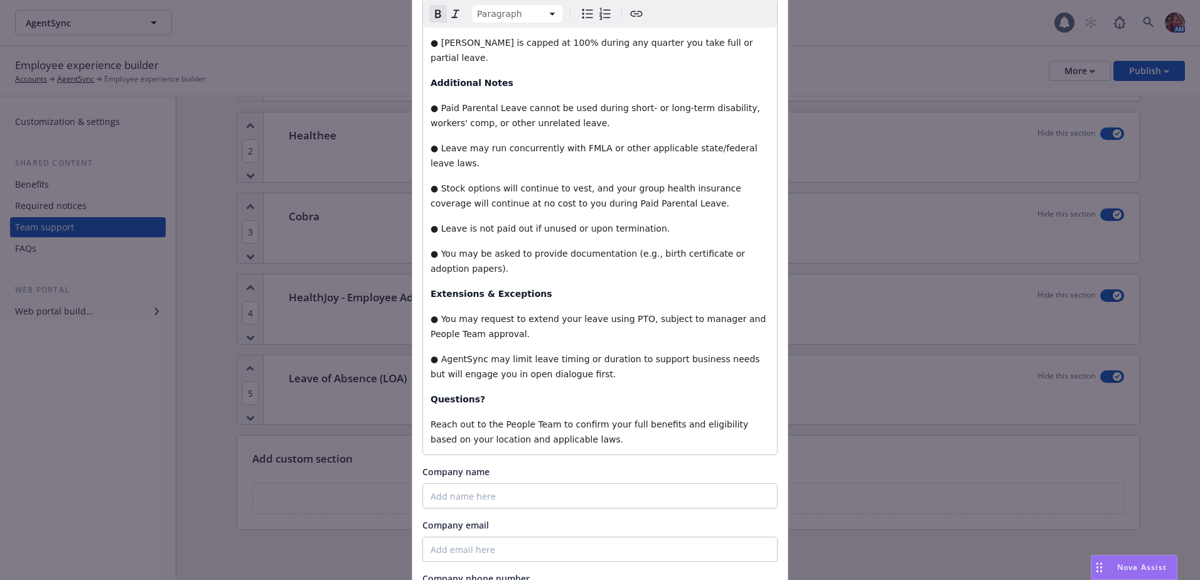
scroll to position [1627, 0]
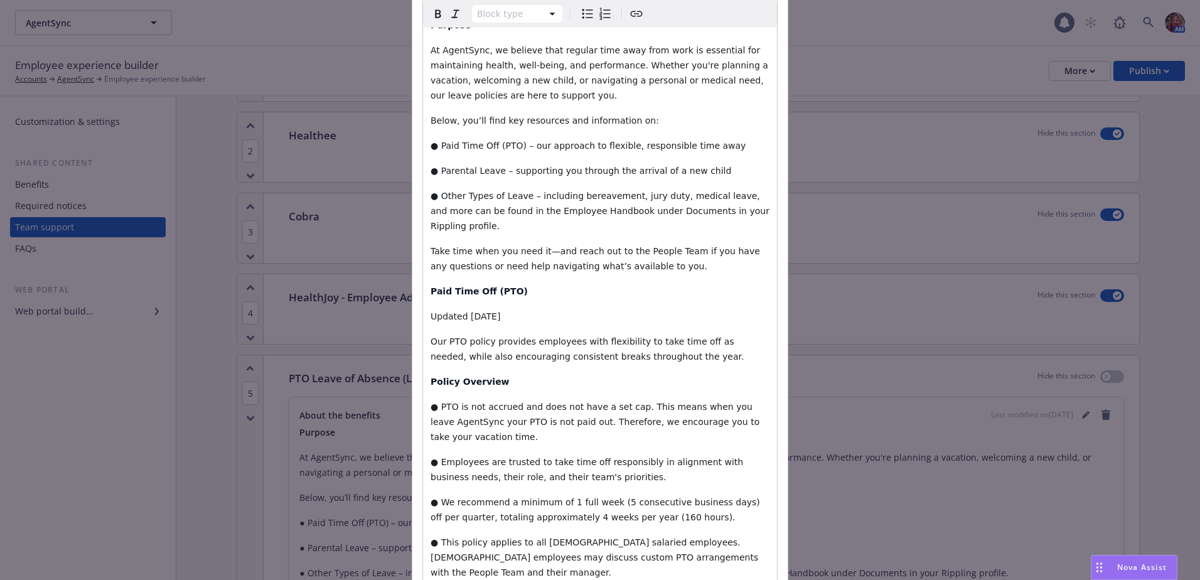
scroll to position [0, 0]
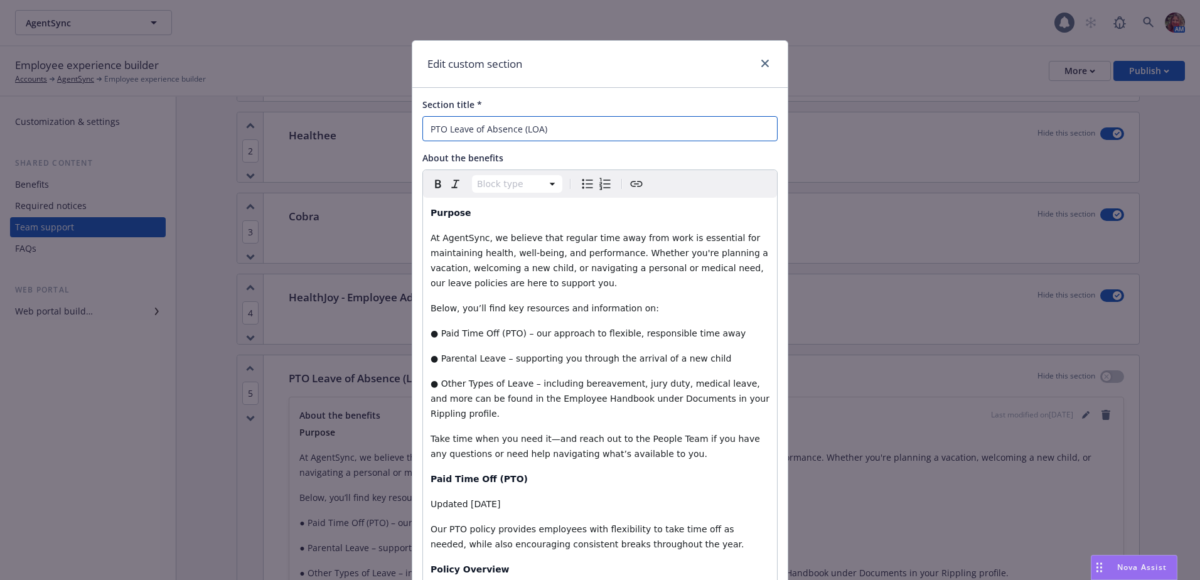
click at [446, 127] on input "PTO Leave of Absence (LOA)" at bounding box center [599, 128] width 355 height 25
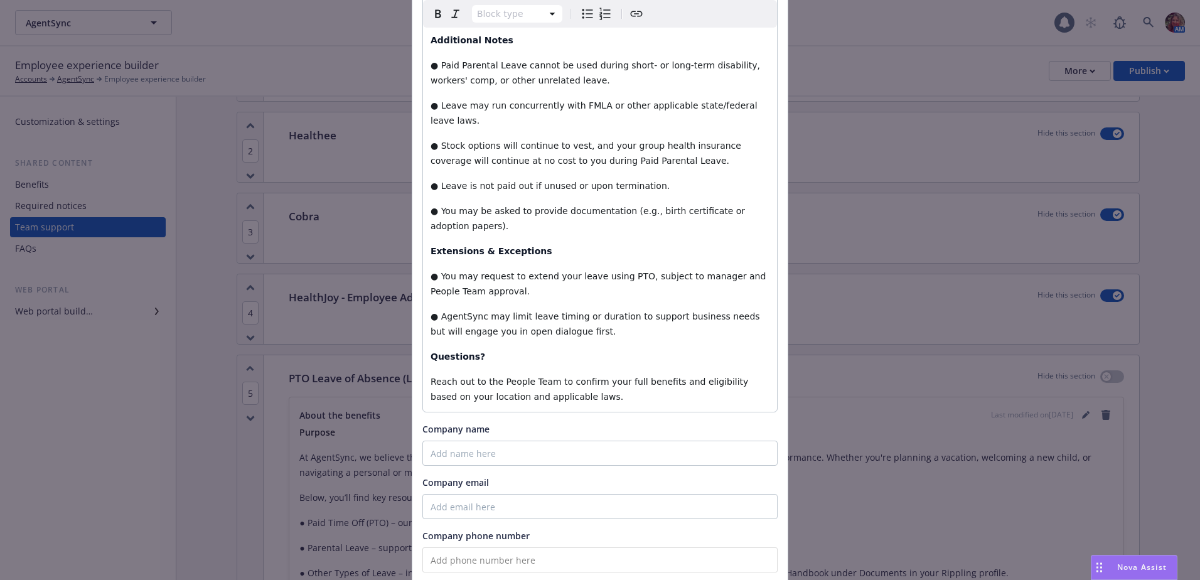
scroll to position [1606, 0]
type input "PTO and Leave of Absence (LOA)"
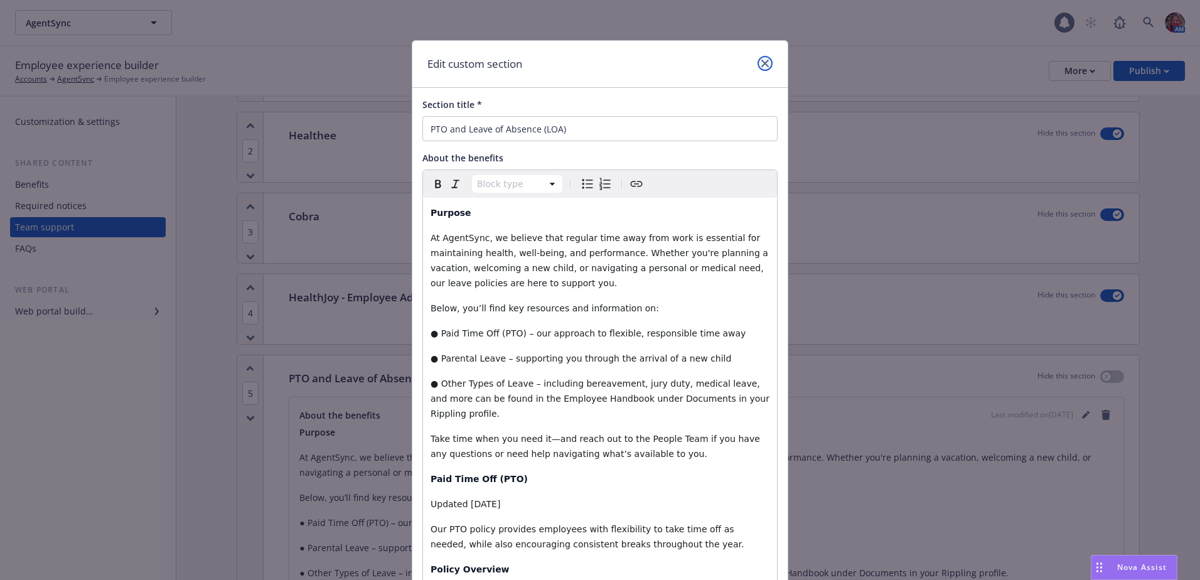
click at [759, 59] on link "close" at bounding box center [765, 63] width 15 height 15
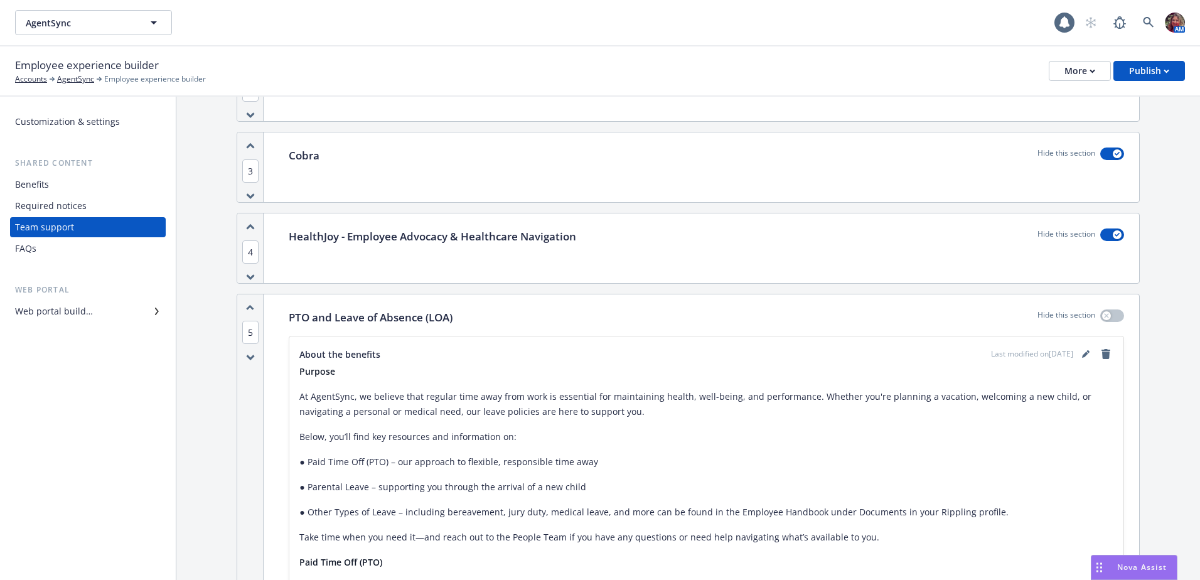
scroll to position [552, 0]
click at [41, 186] on div "Benefits" at bounding box center [32, 185] width 34 height 20
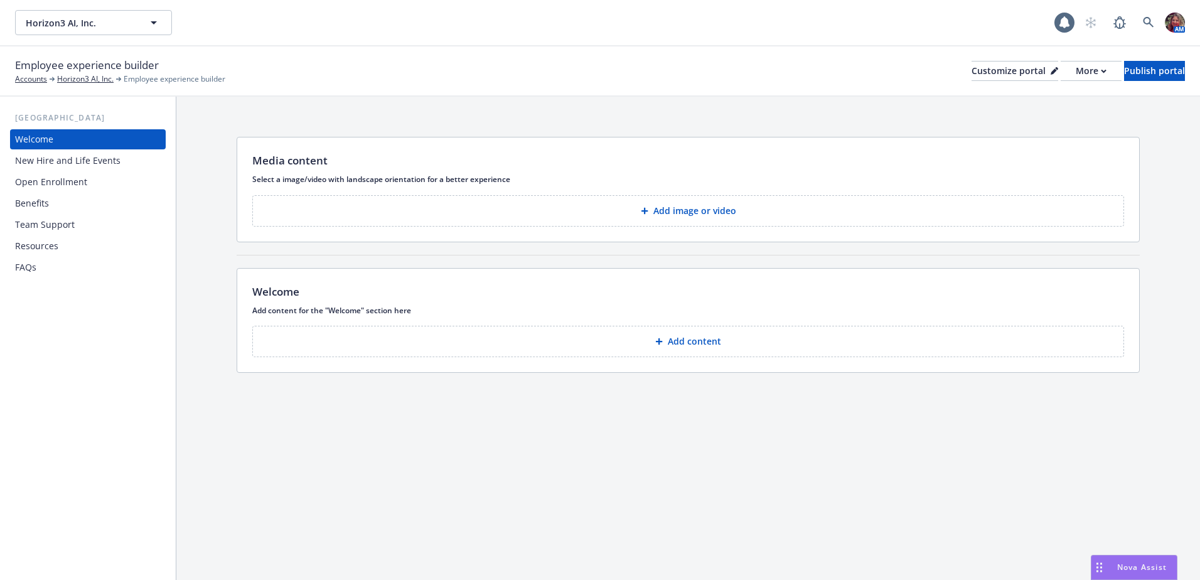
click at [53, 196] on div "Benefits" at bounding box center [88, 203] width 146 height 20
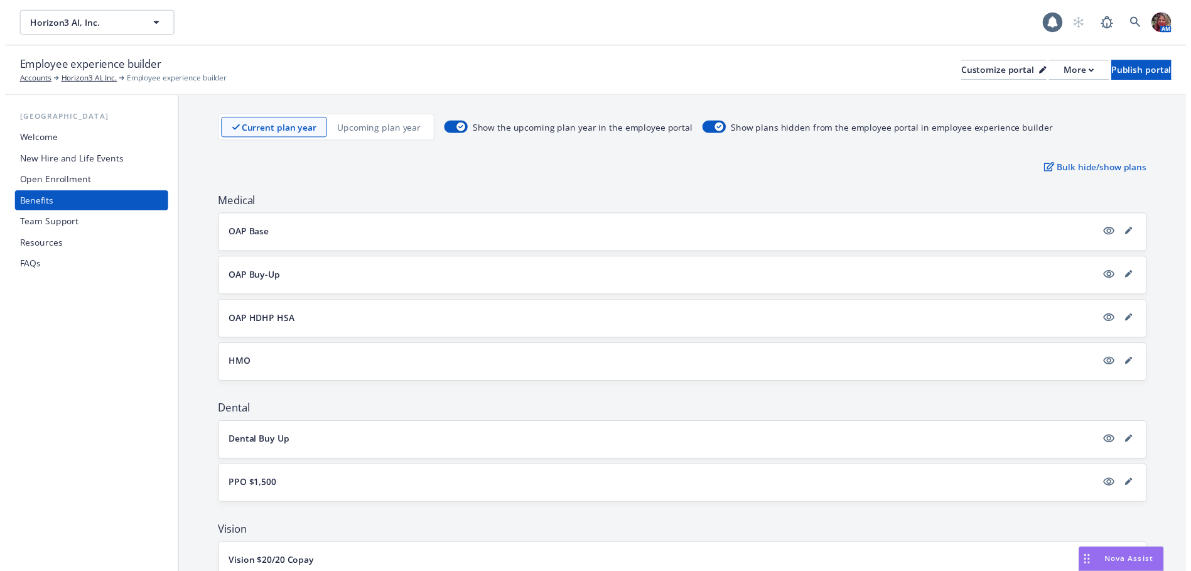
scroll to position [188, 0]
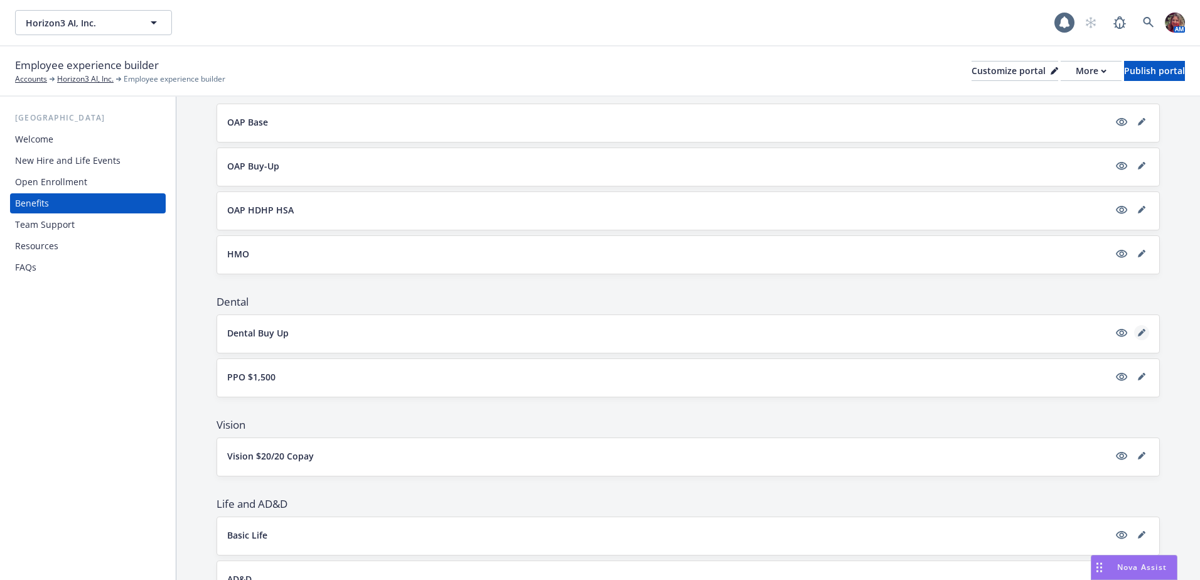
click at [1138, 331] on icon "editPencil" at bounding box center [1142, 333] width 8 height 8
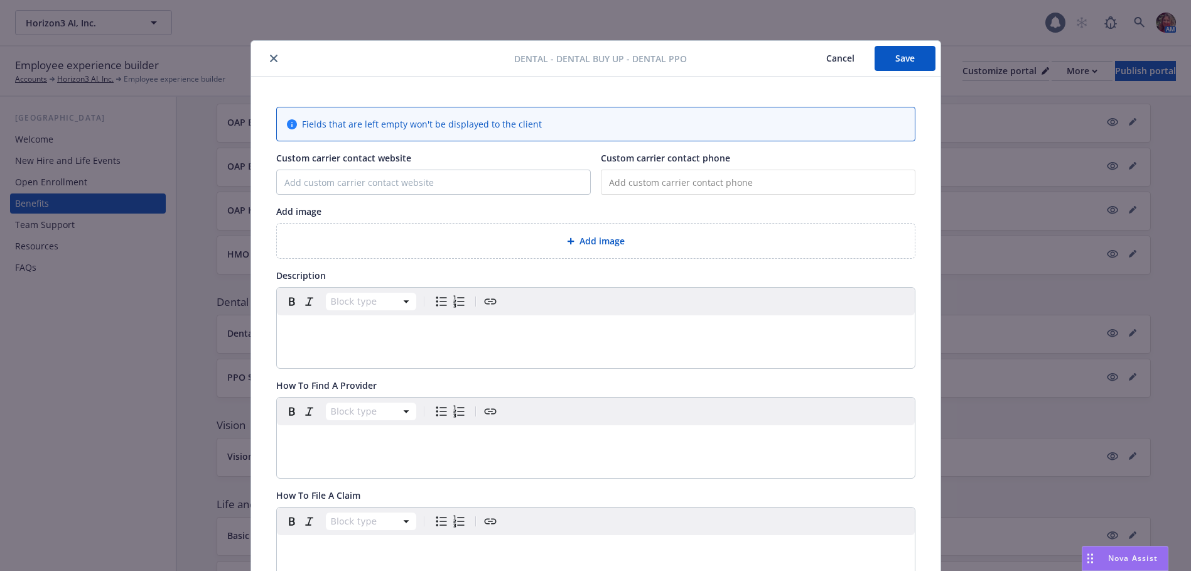
click at [270, 56] on icon "close" at bounding box center [274, 59] width 8 height 8
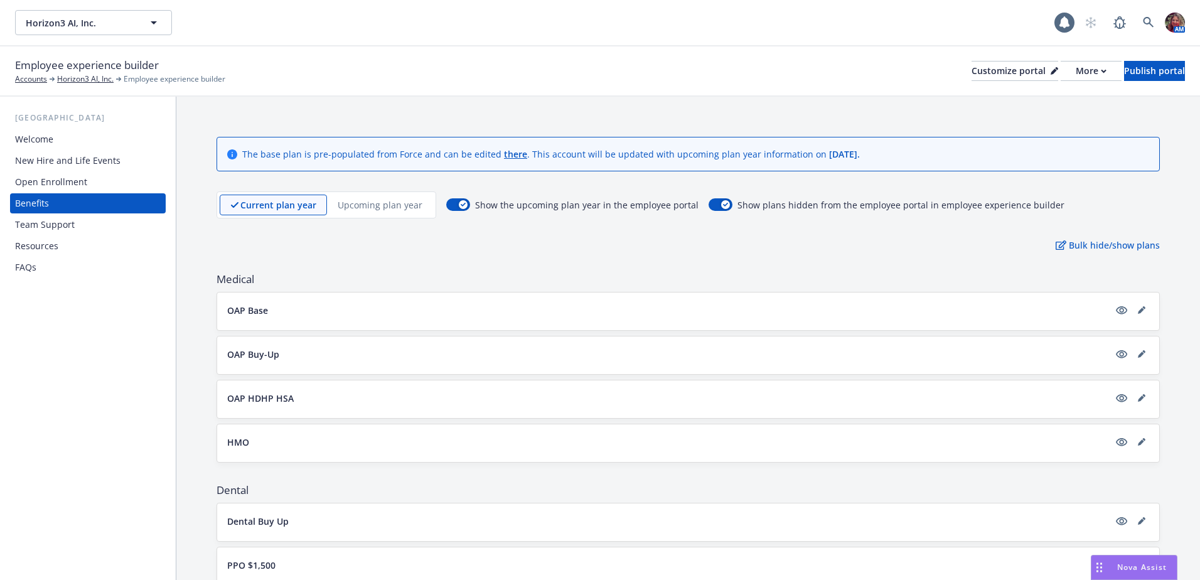
click at [386, 210] on p "Upcoming plan year" at bounding box center [380, 204] width 85 height 13
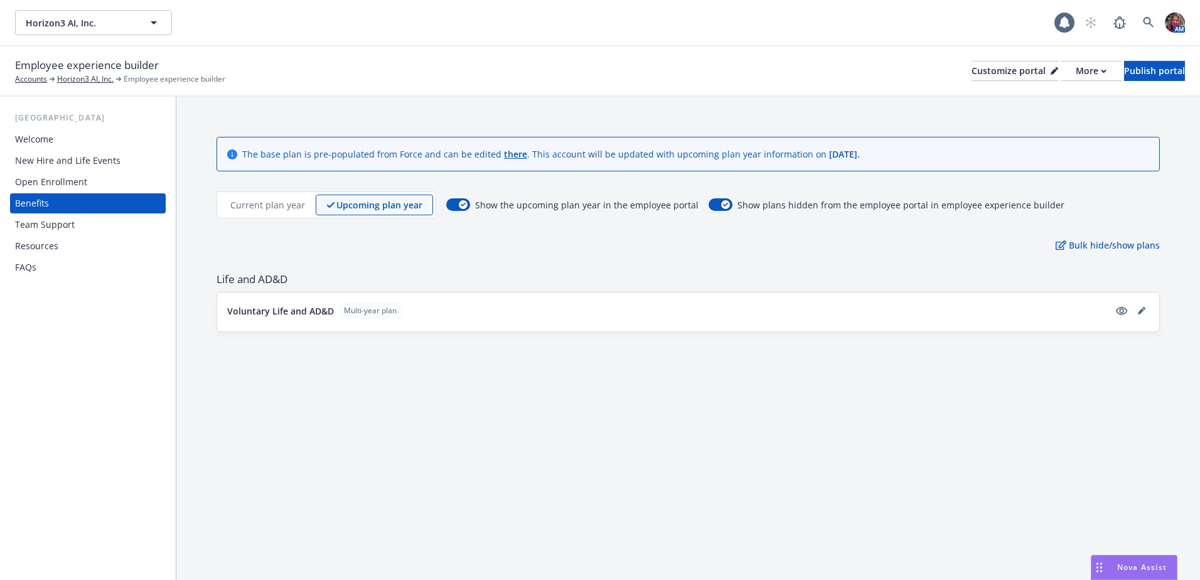
click at [269, 208] on p "Current plan year" at bounding box center [267, 204] width 75 height 13
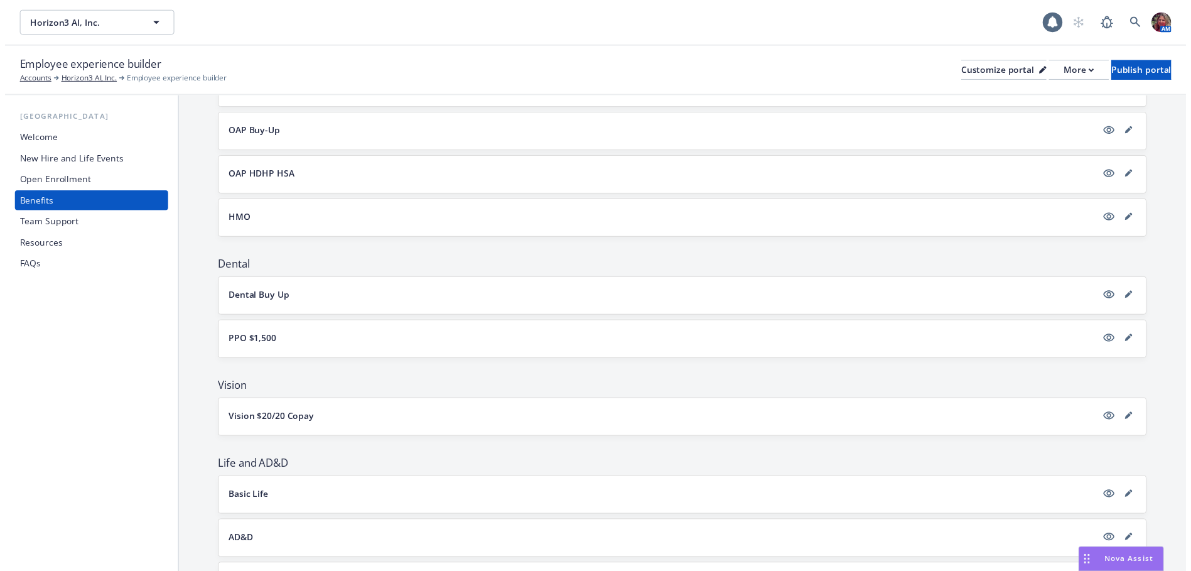
scroll to position [251, 0]
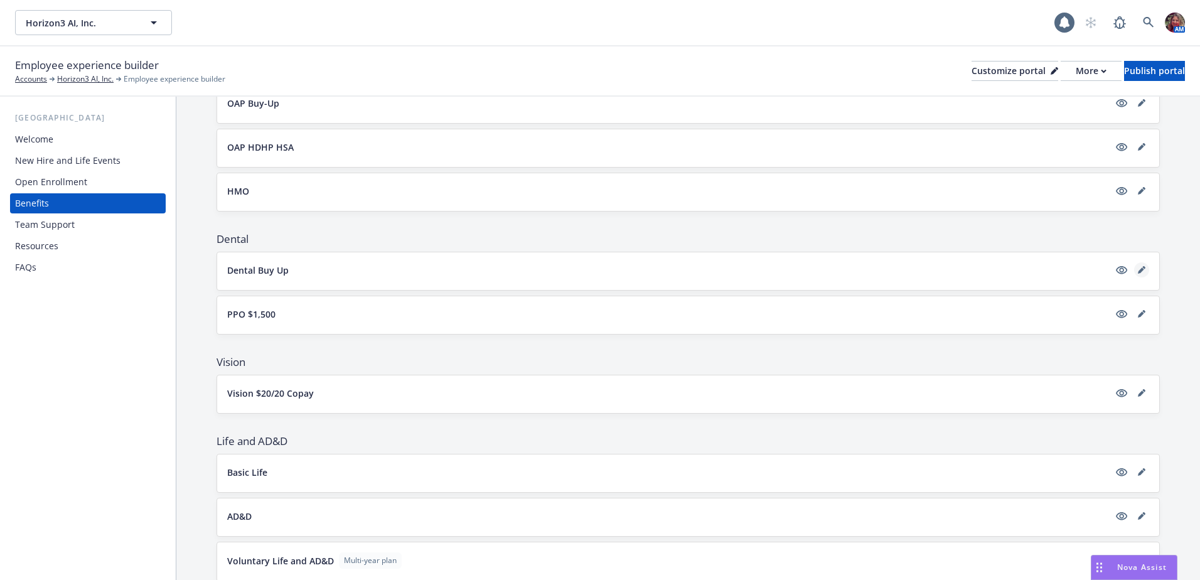
click at [1138, 271] on icon "editPencil" at bounding box center [1142, 270] width 8 height 8
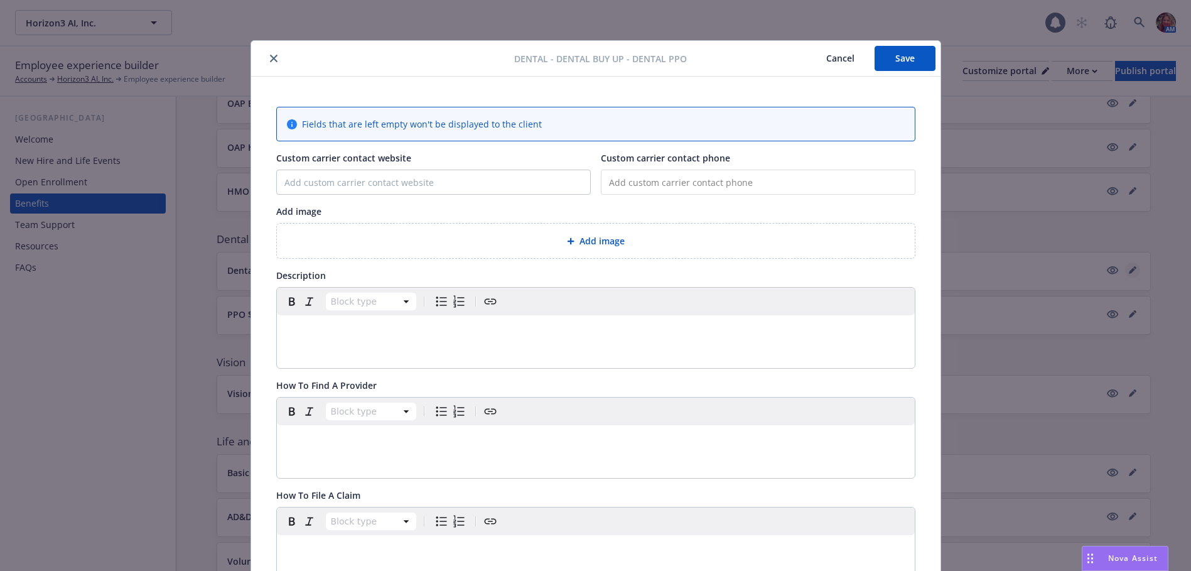
scroll to position [38, 0]
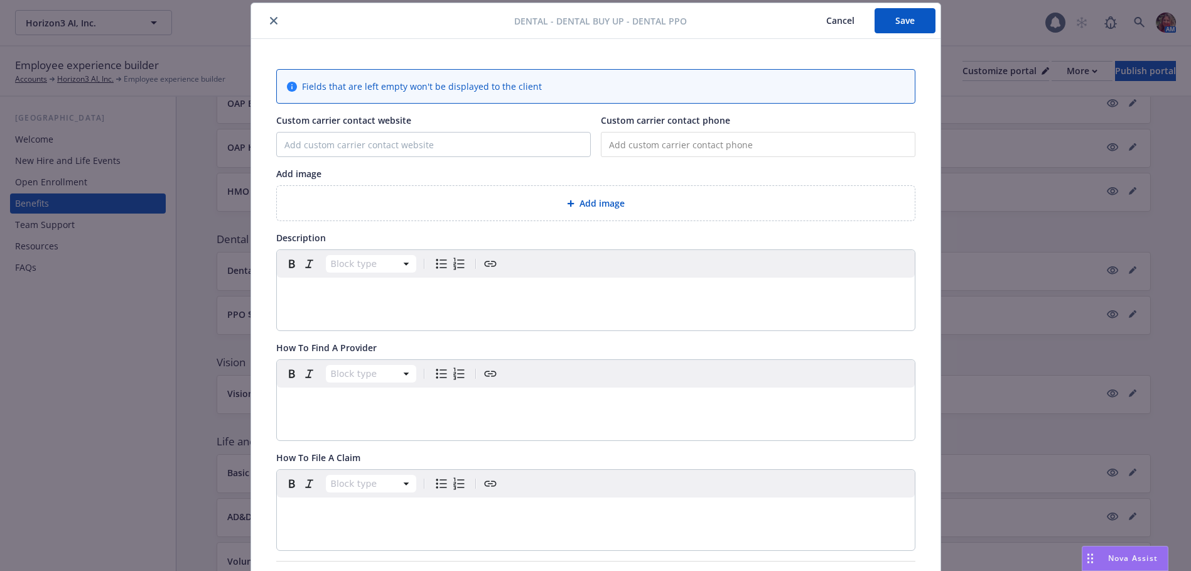
click at [270, 18] on icon "close" at bounding box center [274, 21] width 8 height 8
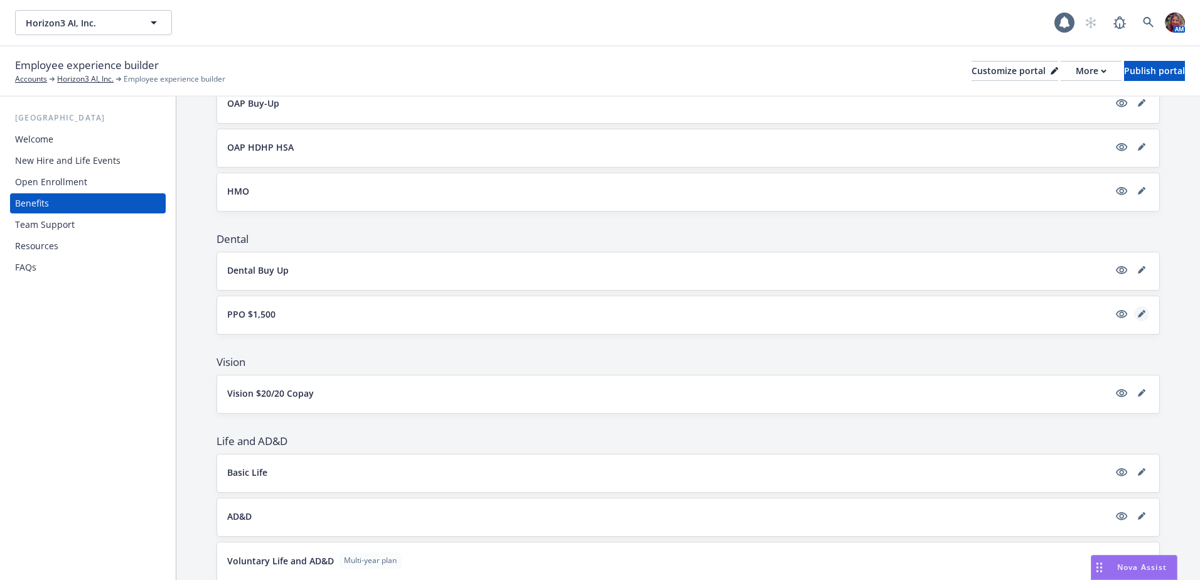
click at [1138, 314] on icon "editPencil" at bounding box center [1141, 314] width 6 height 6
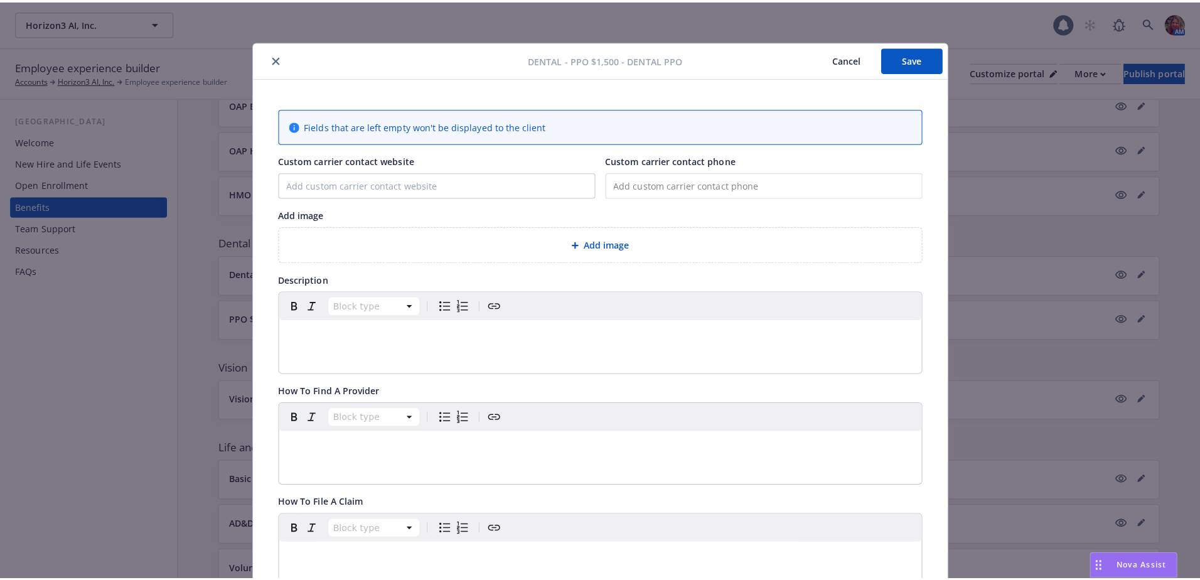
scroll to position [38, 0]
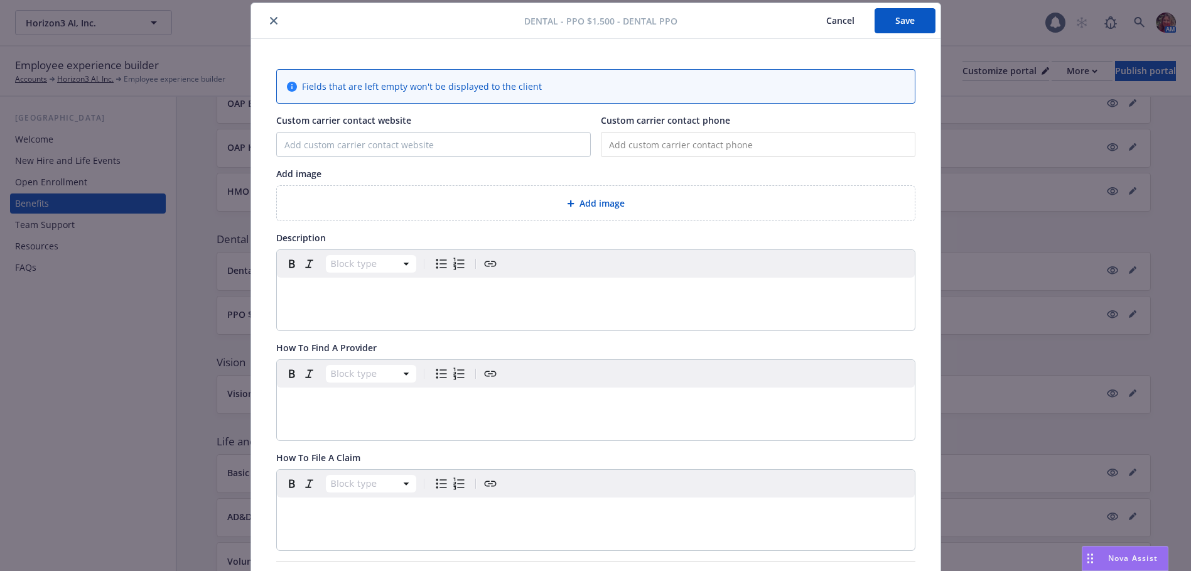
click at [271, 18] on icon "close" at bounding box center [274, 21] width 8 height 8
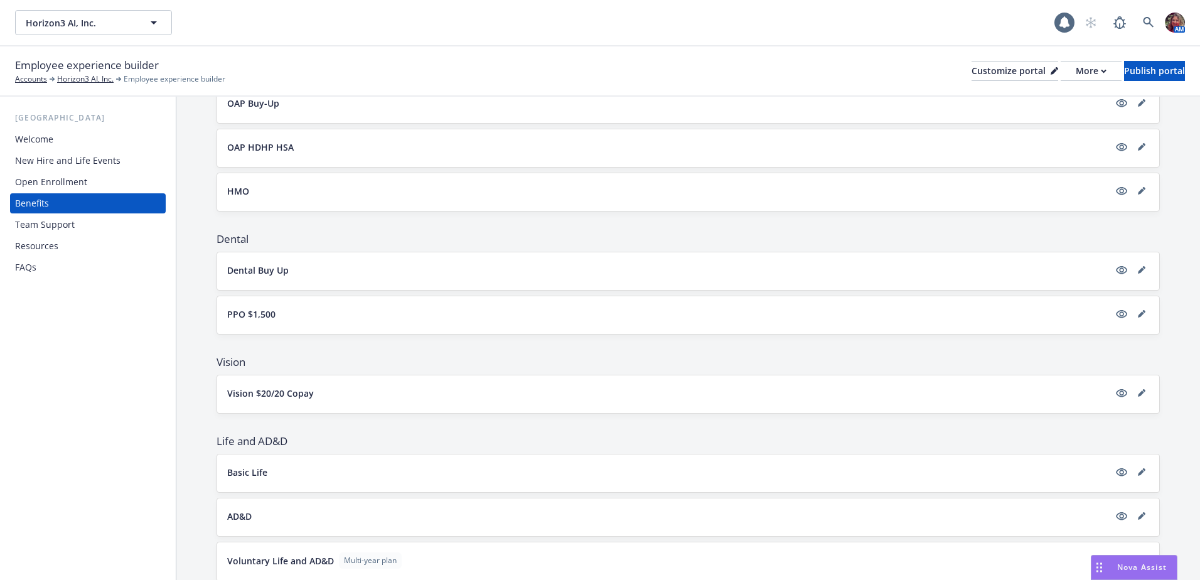
drag, startPoint x: 196, startPoint y: 0, endPoint x: 174, endPoint y: 347, distance: 347.9
click at [174, 347] on div "USA Welcome New Hire and Life Events Open Enrollment Benefits Team Support Reso…" at bounding box center [88, 338] width 176 height 483
